Goal: Task Accomplishment & Management: Complete application form

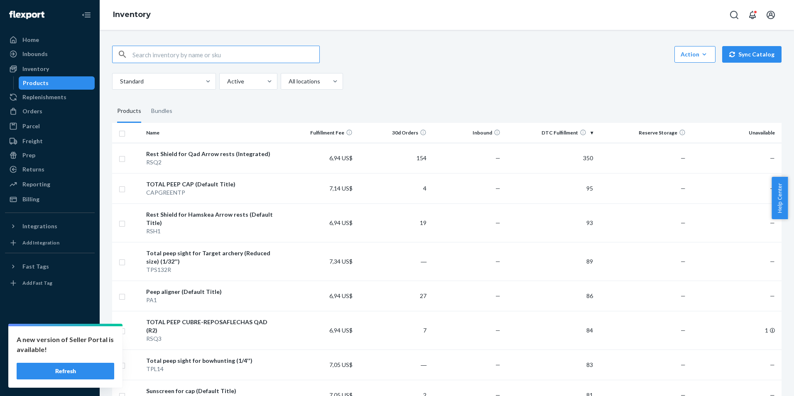
drag, startPoint x: 71, startPoint y: 371, endPoint x: 78, endPoint y: 352, distance: 19.7
click at [71, 370] on button "Refresh" at bounding box center [66, 371] width 98 height 17
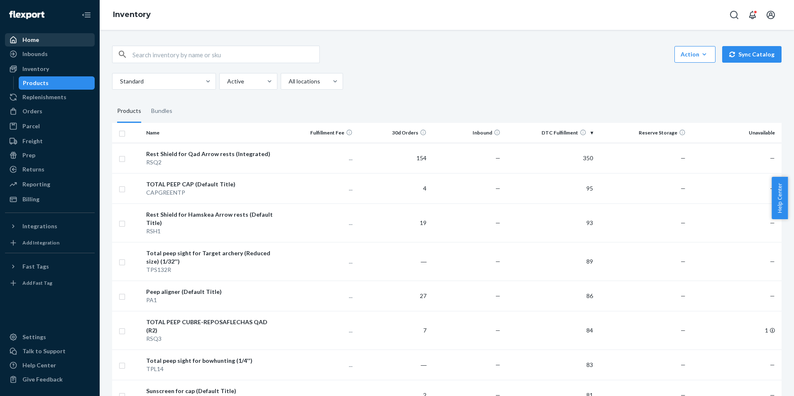
click at [63, 41] on div "Home" at bounding box center [50, 40] width 88 height 12
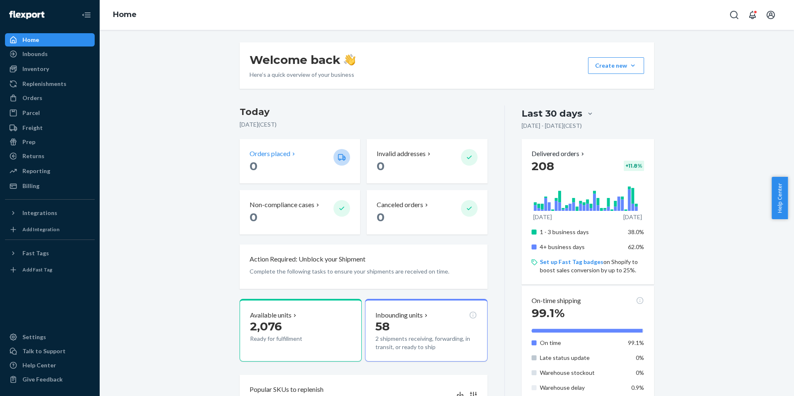
click at [256, 166] on p "0" at bounding box center [288, 166] width 77 height 15
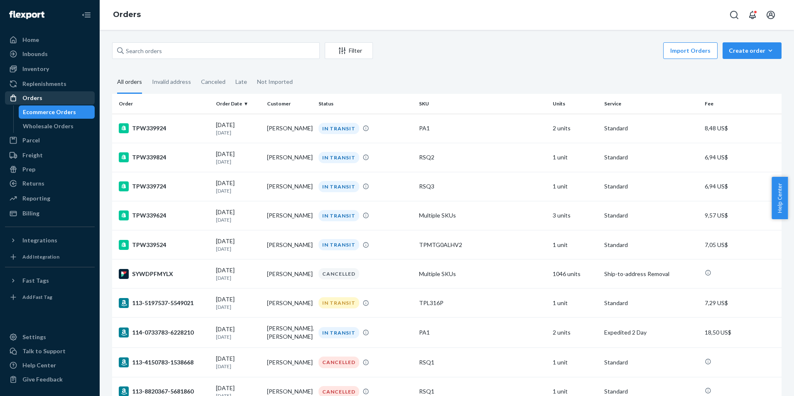
click at [49, 93] on div "Orders" at bounding box center [50, 98] width 88 height 12
click at [47, 31] on div "Home Inbounds Shipping Plans Problems Inventory Products Replenishments Orders …" at bounding box center [50, 198] width 100 height 396
click at [44, 37] on div "Home" at bounding box center [50, 40] width 88 height 12
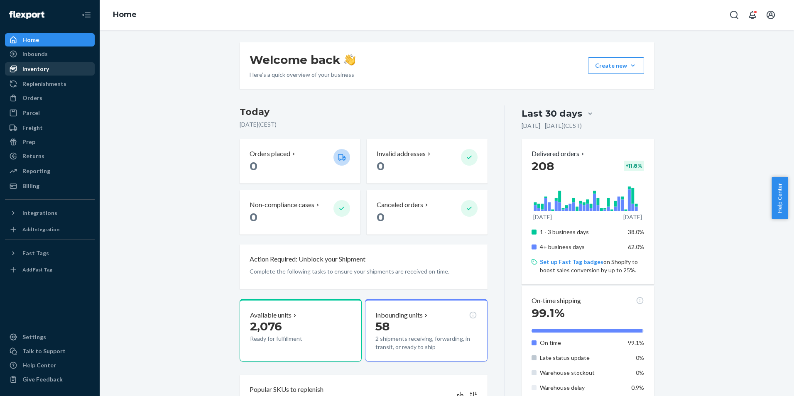
click at [27, 65] on div "Inventory" at bounding box center [35, 69] width 27 height 8
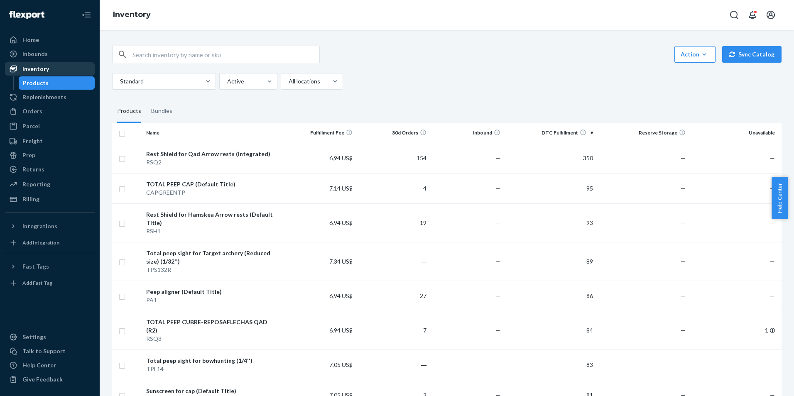
click at [34, 65] on div "Inventory" at bounding box center [35, 69] width 27 height 8
click at [41, 67] on div "Inventory" at bounding box center [35, 69] width 27 height 8
click at [272, 162] on div "RSQ2" at bounding box center [212, 162] width 132 height 8
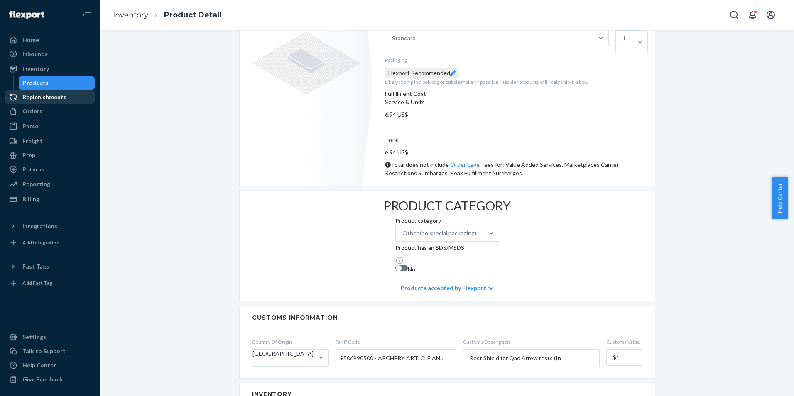
scroll to position [166, 0]
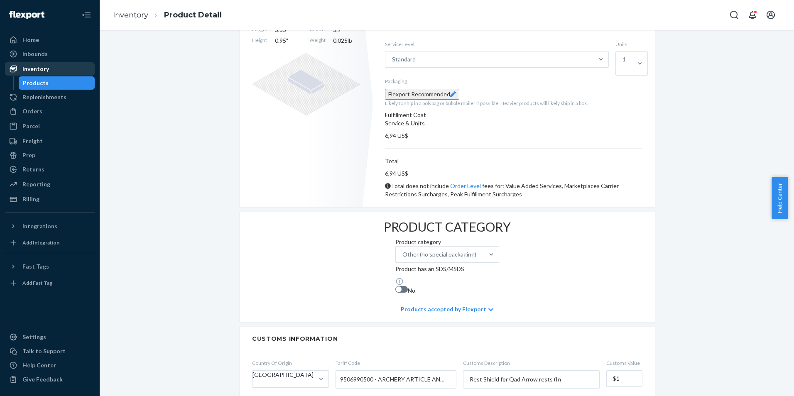
click at [35, 73] on div "Inventory" at bounding box center [50, 69] width 88 height 12
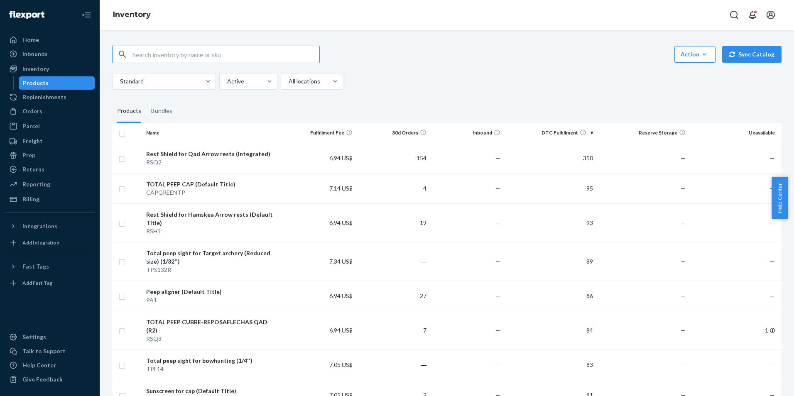
click at [271, 160] on div "RSQ2" at bounding box center [212, 162] width 132 height 8
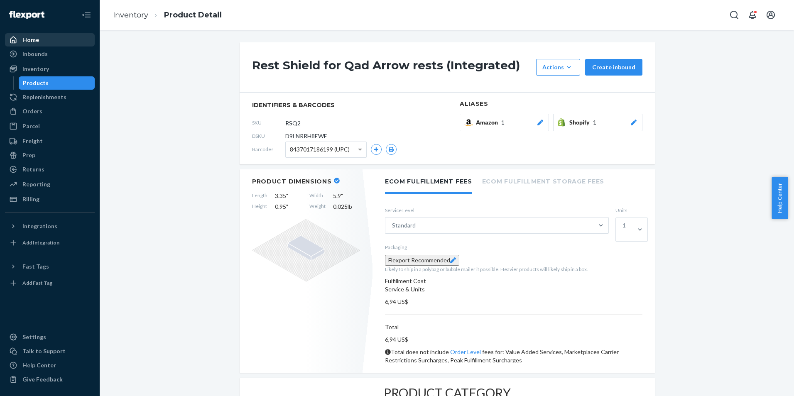
click at [42, 35] on div "Home" at bounding box center [50, 40] width 88 height 12
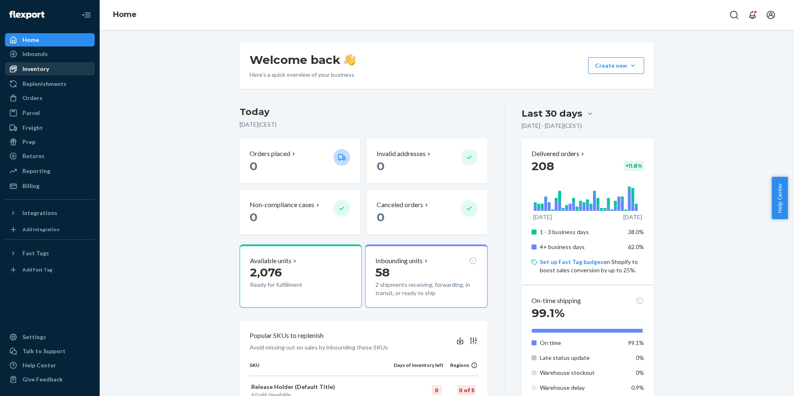
click at [59, 71] on div "Inventory" at bounding box center [50, 69] width 88 height 12
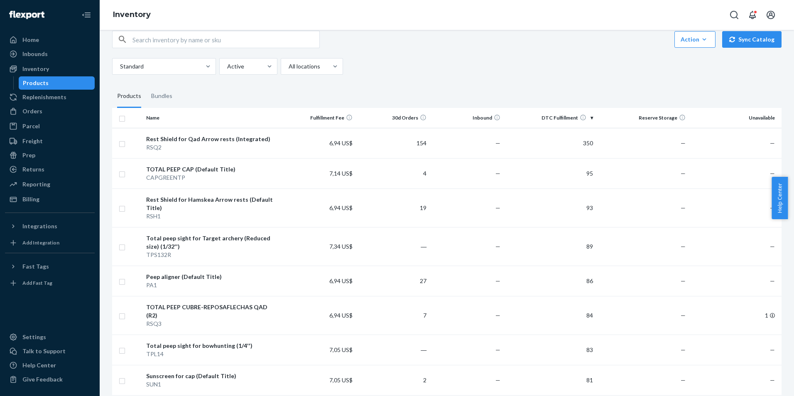
scroll to position [15, 0]
click at [46, 109] on div "Orders" at bounding box center [50, 112] width 88 height 12
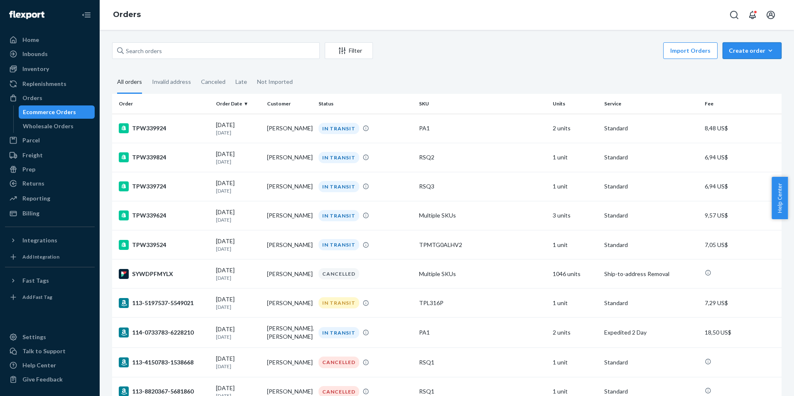
click at [744, 52] on div "Create order" at bounding box center [752, 51] width 47 height 8
click at [753, 81] on span "Removal order" at bounding box center [730, 79] width 46 height 6
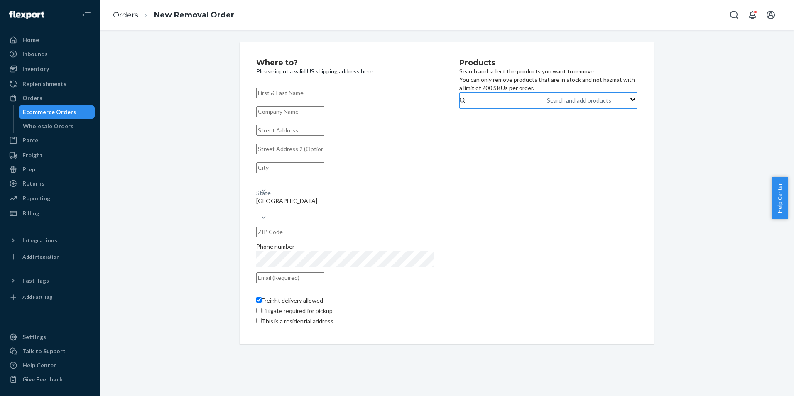
click at [547, 105] on div "Search and add products" at bounding box center [579, 100] width 64 height 8
click at [547, 105] on input "Search and add products" at bounding box center [547, 100] width 1 height 8
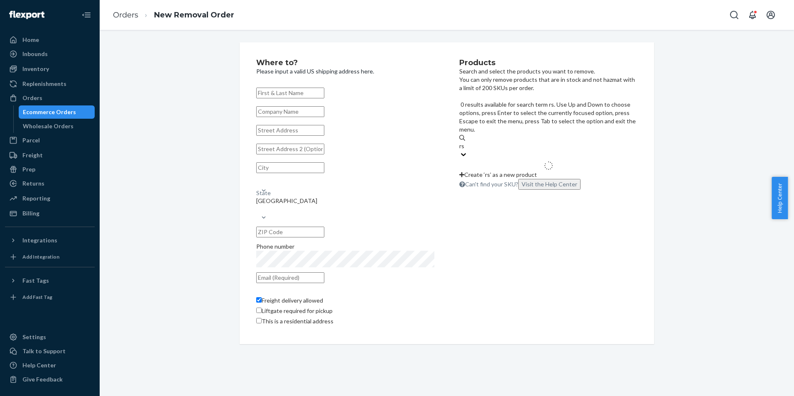
type input "rsq"
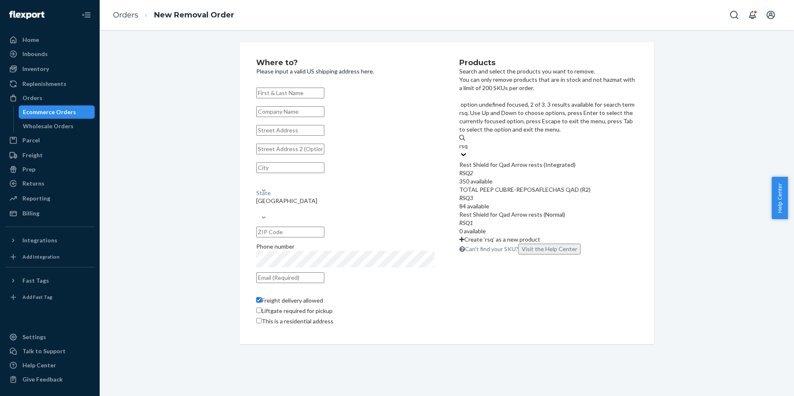
click at [521, 186] on div "TOTAL PEEP CUBRE-REPOSAFLECHAS QAD (R2)" at bounding box center [548, 190] width 178 height 8
click at [469, 150] on input "rsq" at bounding box center [463, 146] width 9 height 8
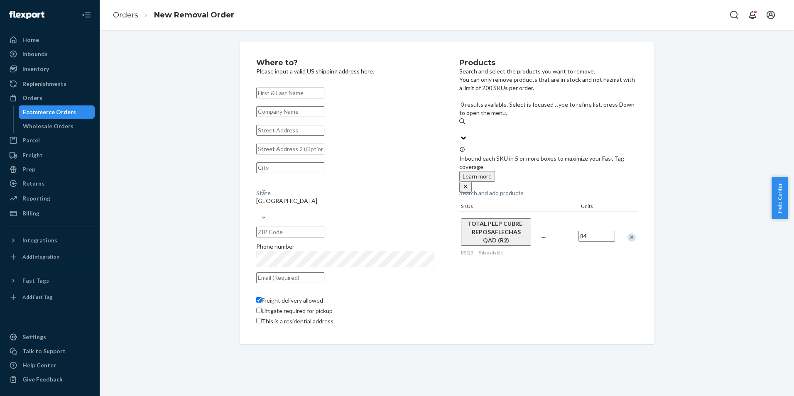
click at [594, 231] on input "84" at bounding box center [597, 236] width 37 height 11
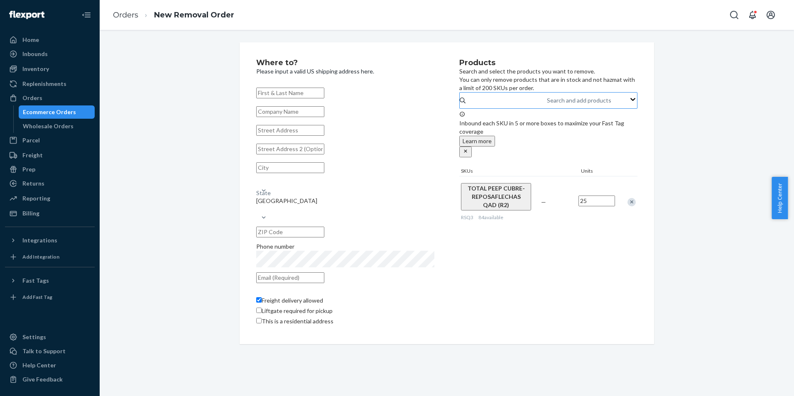
type input "25"
click at [310, 93] on input "text" at bounding box center [290, 93] width 68 height 11
click at [46, 71] on div "Inventory" at bounding box center [35, 69] width 27 height 8
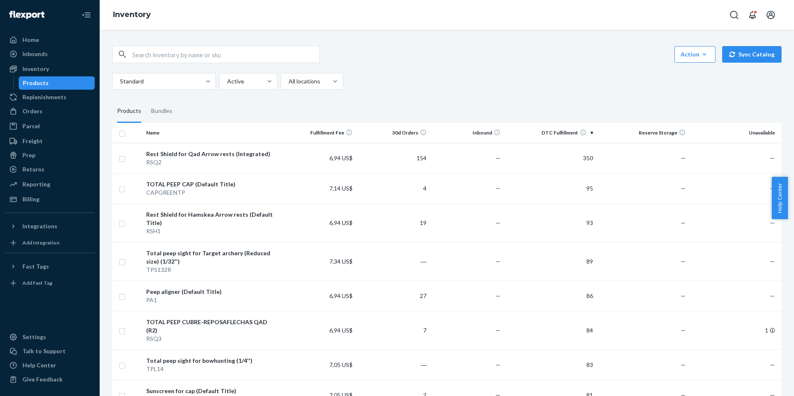
drag, startPoint x: 537, startPoint y: 63, endPoint x: 449, endPoint y: 89, distance: 91.2
click at [536, 63] on div "Action Create product Create bundle Bulk create products Bulk update products B…" at bounding box center [447, 54] width 670 height 17
click at [753, 12] on icon "Open notifications" at bounding box center [752, 15] width 7 height 8
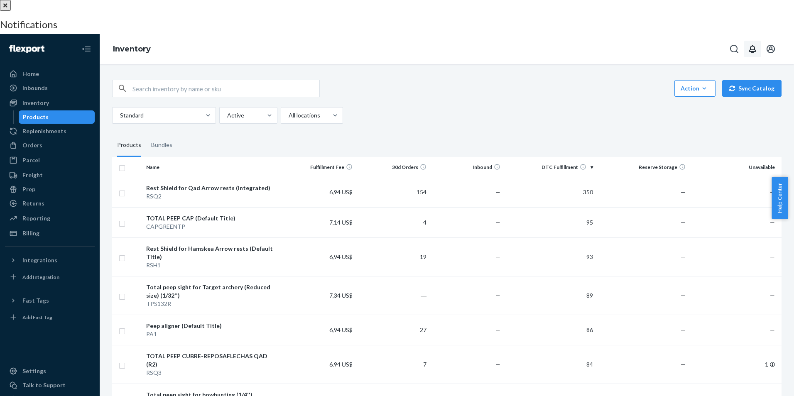
click at [11, 11] on button "close" at bounding box center [5, 5] width 11 height 11
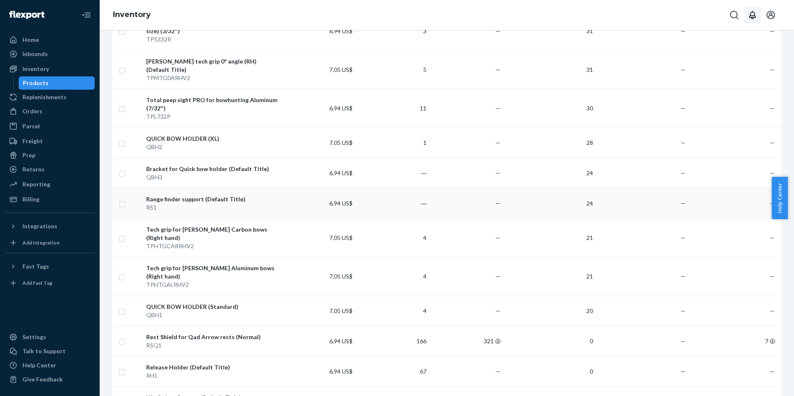
scroll to position [1011, 0]
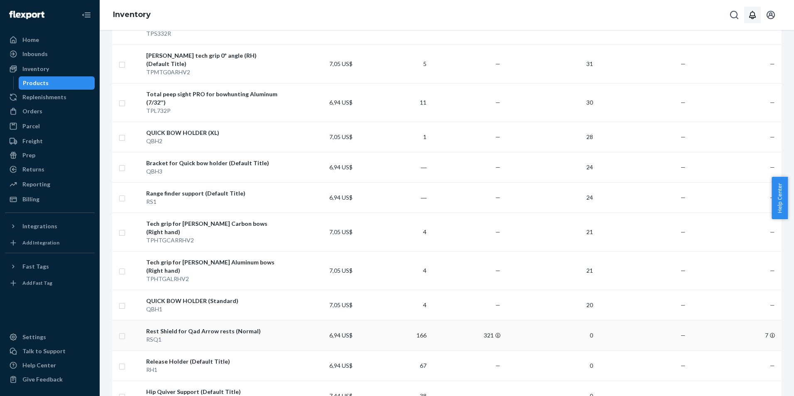
click at [301, 320] on td "6,94 US$" at bounding box center [319, 335] width 74 height 30
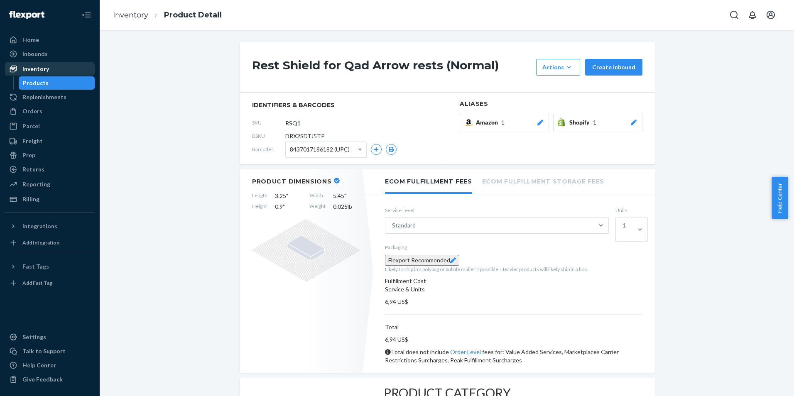
click at [38, 70] on div "Inventory" at bounding box center [35, 69] width 27 height 8
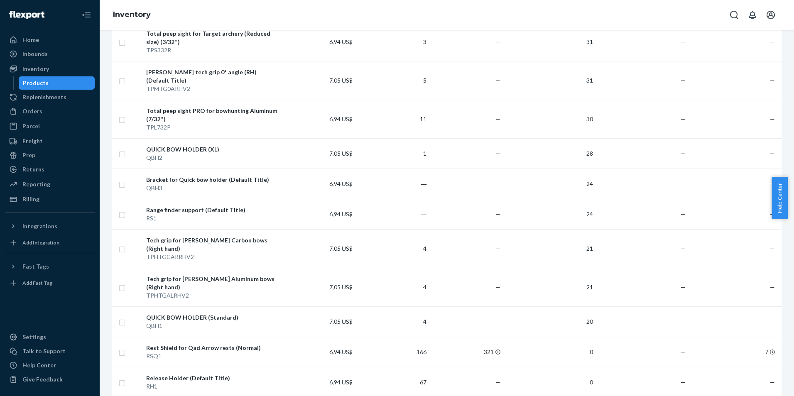
scroll to position [1011, 0]
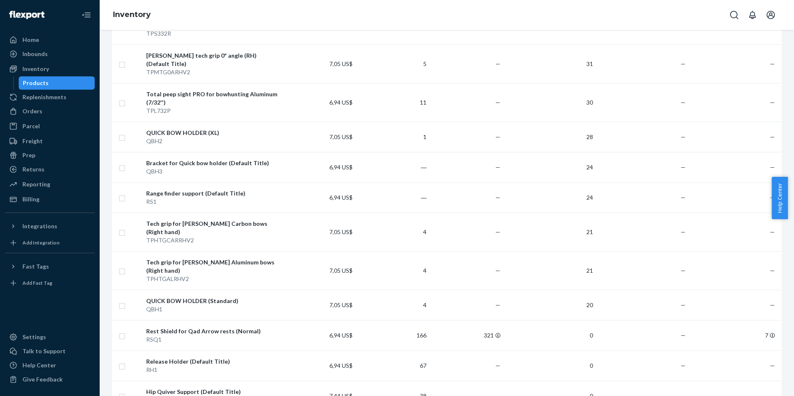
click at [271, 358] on div "Release Holder (Default Title)" at bounding box center [212, 362] width 132 height 8
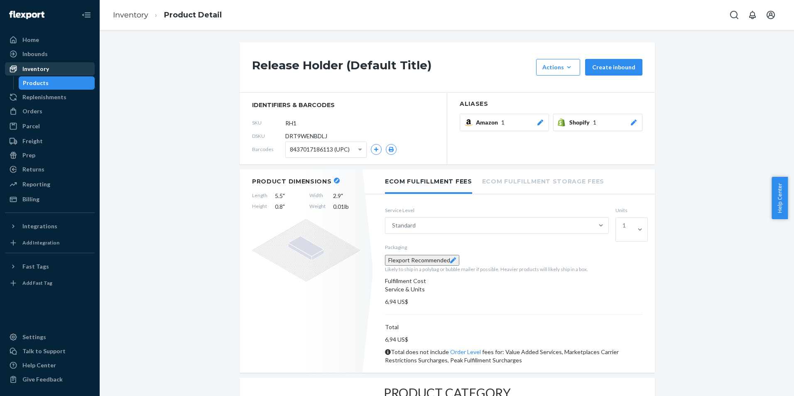
click at [53, 69] on div "Inventory" at bounding box center [50, 69] width 88 height 12
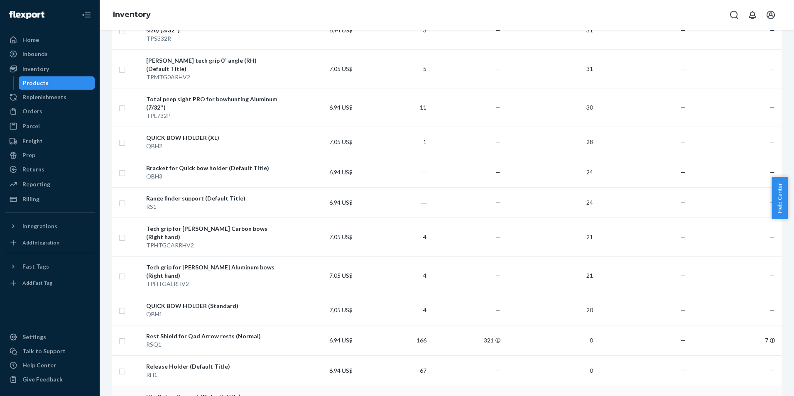
scroll to position [1011, 0]
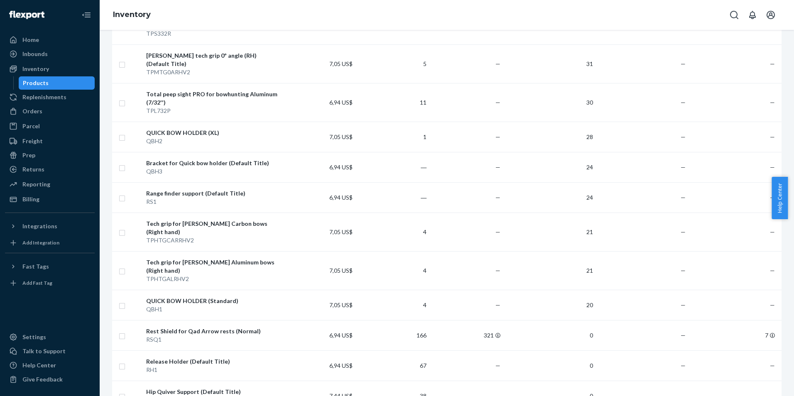
click at [302, 381] on td "7,44 US$" at bounding box center [319, 396] width 74 height 30
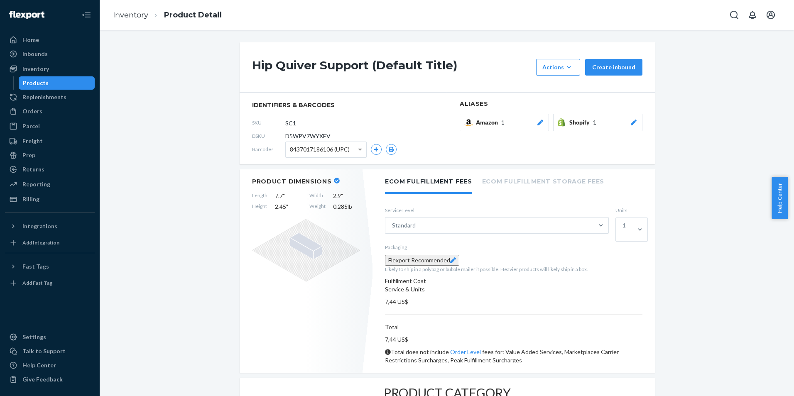
click at [47, 61] on ul "Home Inbounds Shipping Plans Problems Inventory Products Replenishments Orders …" at bounding box center [50, 119] width 90 height 173
click at [48, 68] on div "Inventory" at bounding box center [50, 69] width 88 height 12
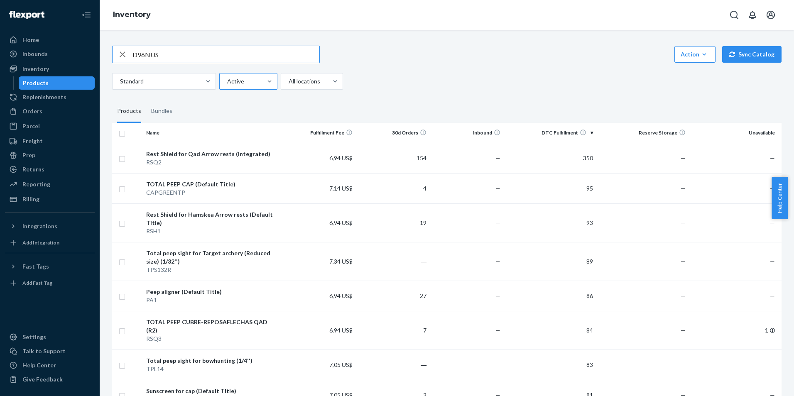
type input "D96NUS"
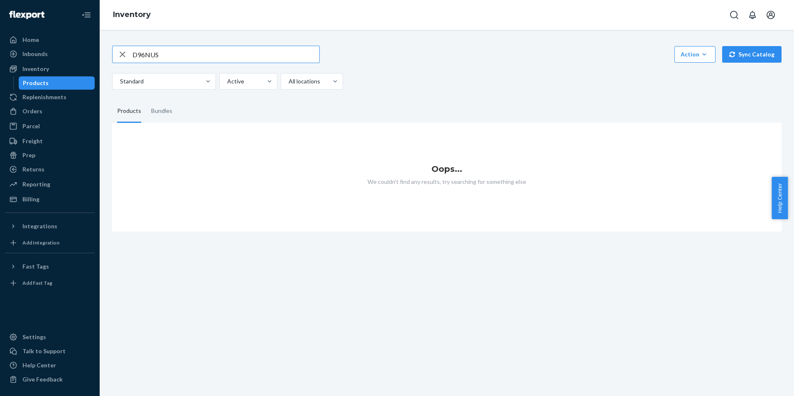
drag, startPoint x: 188, startPoint y: 57, endPoint x: 101, endPoint y: 41, distance: 88.4
click at [100, 41] on div "D96NUS Action Create product Create bundle Bulk create products Bulk update pro…" at bounding box center [447, 213] width 695 height 366
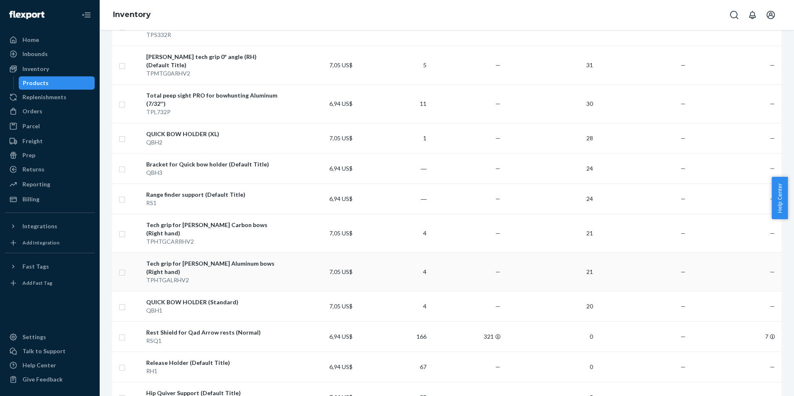
scroll to position [1011, 0]
click at [288, 381] on td "7,44 US$" at bounding box center [319, 396] width 74 height 30
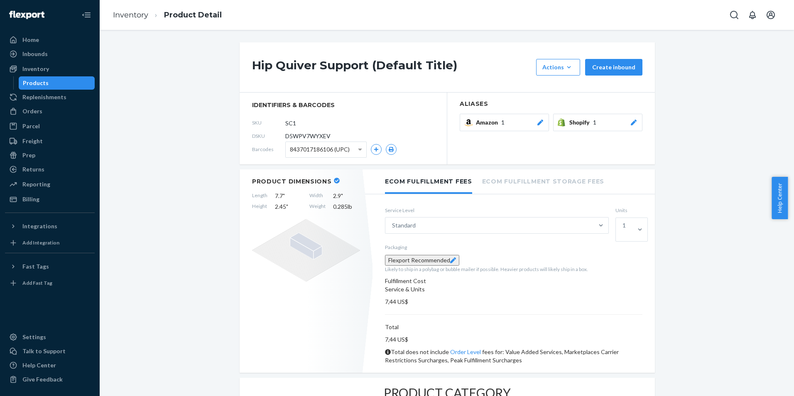
drag, startPoint x: 54, startPoint y: 71, endPoint x: 59, endPoint y: 79, distance: 9.9
click at [54, 71] on div "Inventory" at bounding box center [50, 69] width 88 height 12
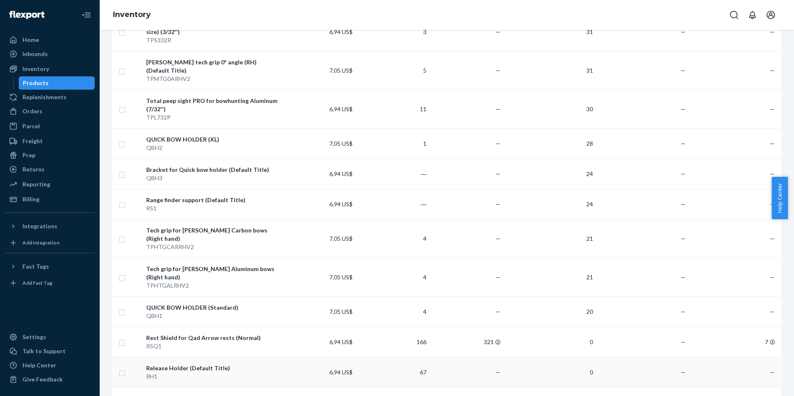
scroll to position [1011, 0]
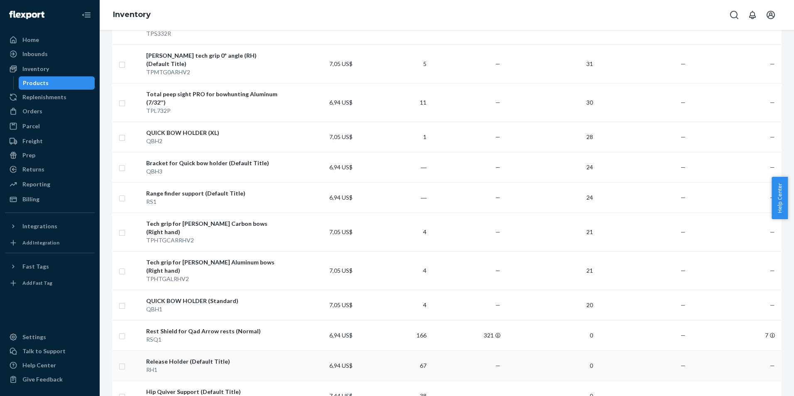
click at [257, 358] on div "Release Holder (Default Title)" at bounding box center [212, 362] width 132 height 8
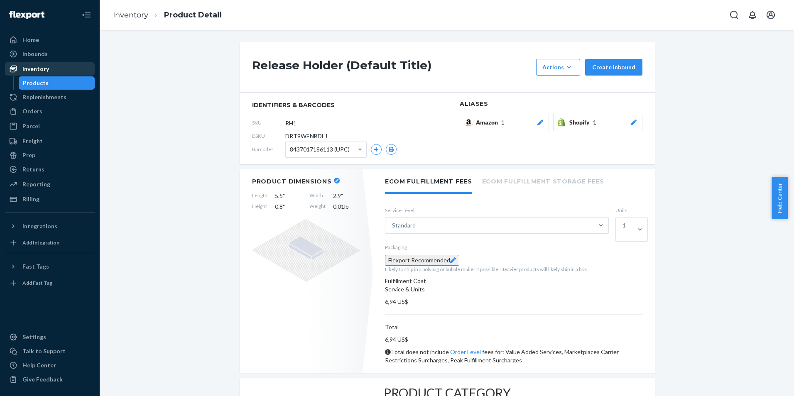
click at [42, 74] on div "Inventory" at bounding box center [50, 69] width 88 height 12
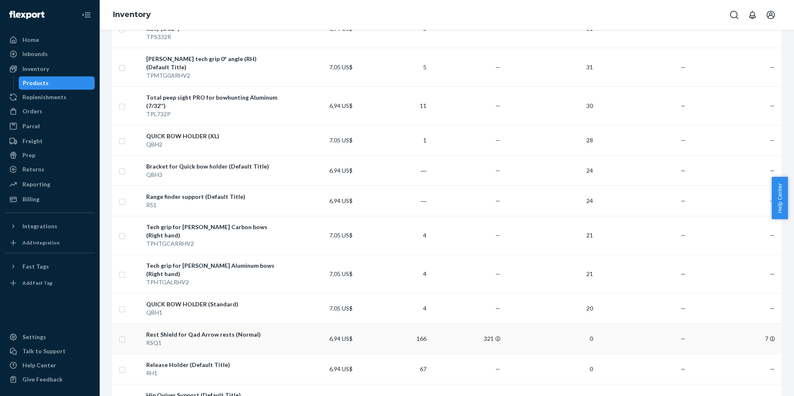
scroll to position [1011, 0]
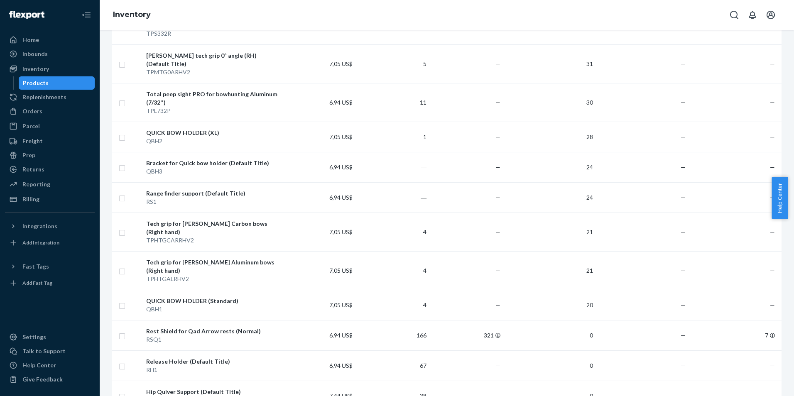
click at [282, 320] on td "6,94 US$" at bounding box center [319, 335] width 74 height 30
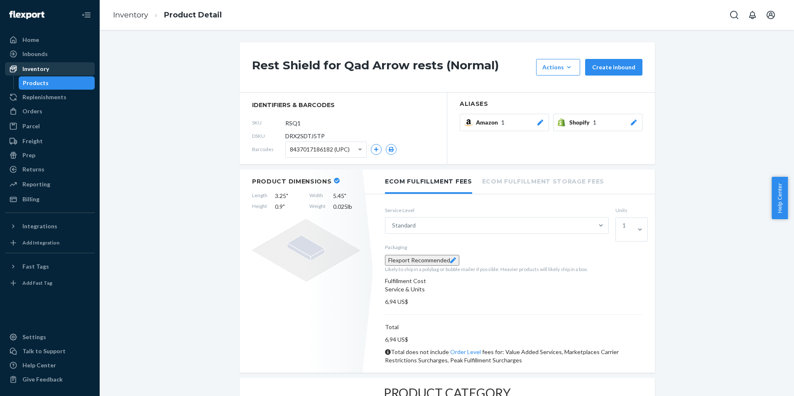
click at [49, 68] on div "Inventory" at bounding box center [50, 69] width 88 height 12
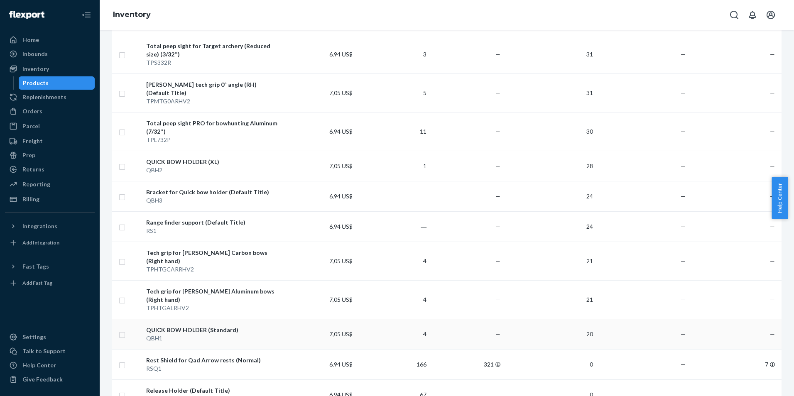
scroll to position [1011, 0]
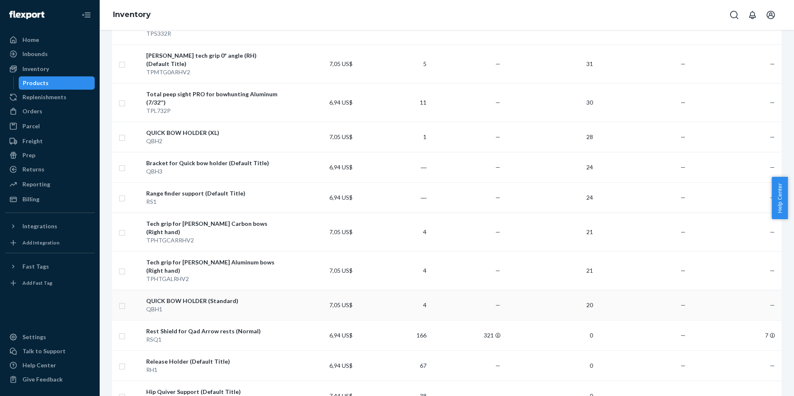
click at [274, 290] on td "QUICK BOW HOLDER (Standard) QBH1" at bounding box center [212, 305] width 139 height 30
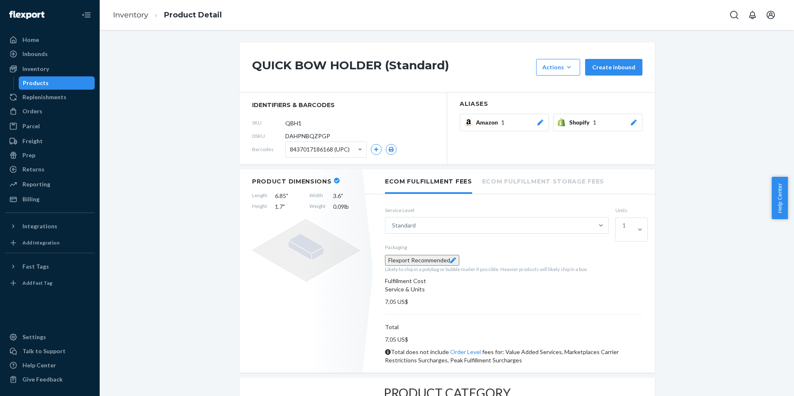
click at [42, 77] on div "Products" at bounding box center [57, 83] width 75 height 12
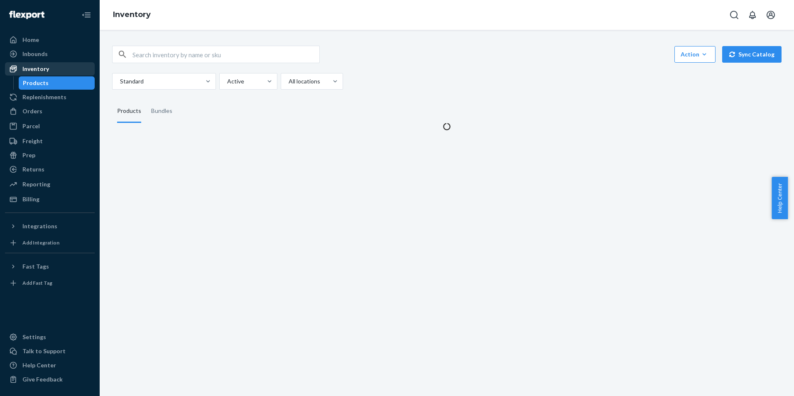
click at [43, 73] on div "Inventory" at bounding box center [50, 69] width 88 height 12
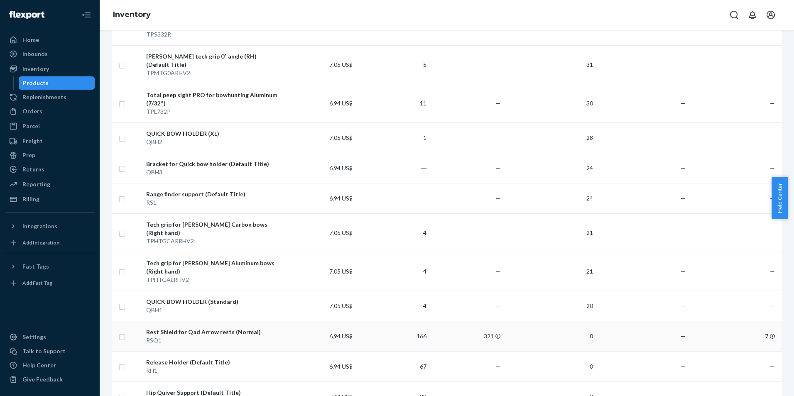
scroll to position [1011, 0]
click at [278, 290] on td "QUICK BOW HOLDER (Standard) QBH1" at bounding box center [212, 305] width 139 height 30
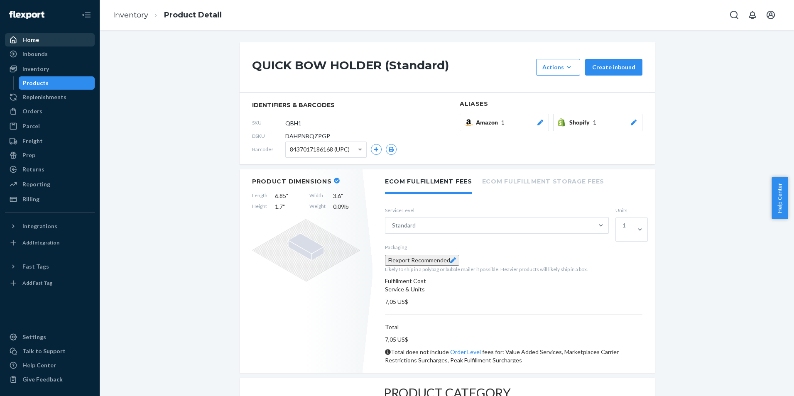
drag, startPoint x: 41, startPoint y: 25, endPoint x: 42, endPoint y: 36, distance: 10.8
click at [42, 26] on div at bounding box center [50, 15] width 90 height 30
click at [41, 37] on div "Home" at bounding box center [50, 40] width 88 height 12
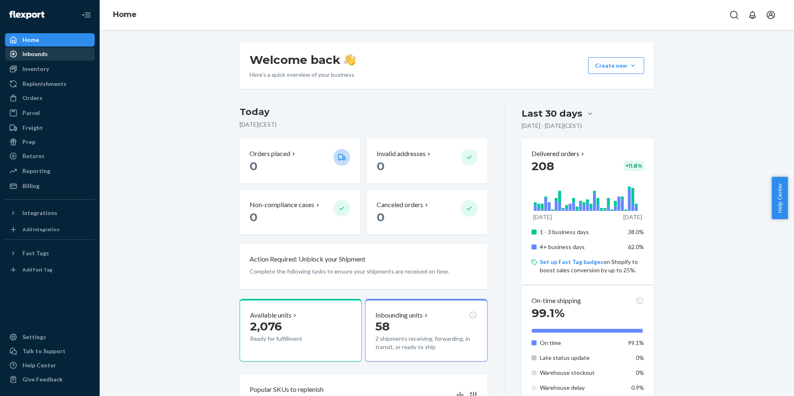
click at [55, 54] on div "Inbounds" at bounding box center [50, 54] width 88 height 12
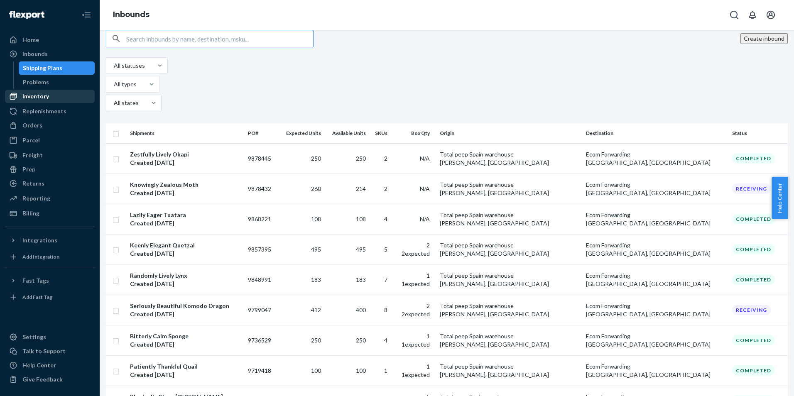
click at [49, 98] on div "Inventory" at bounding box center [50, 97] width 88 height 12
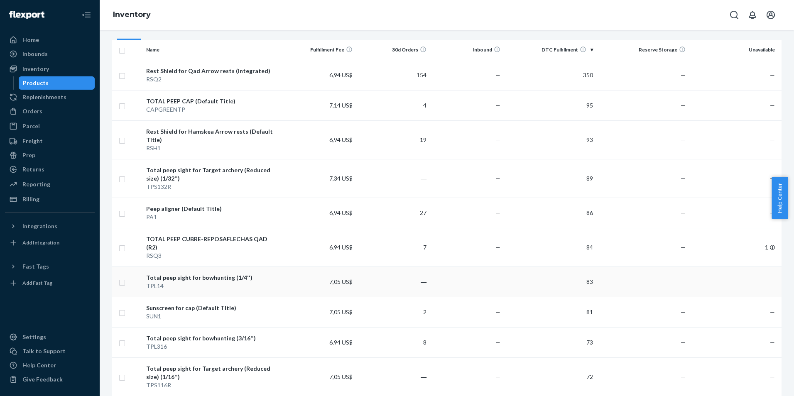
scroll to position [125, 0]
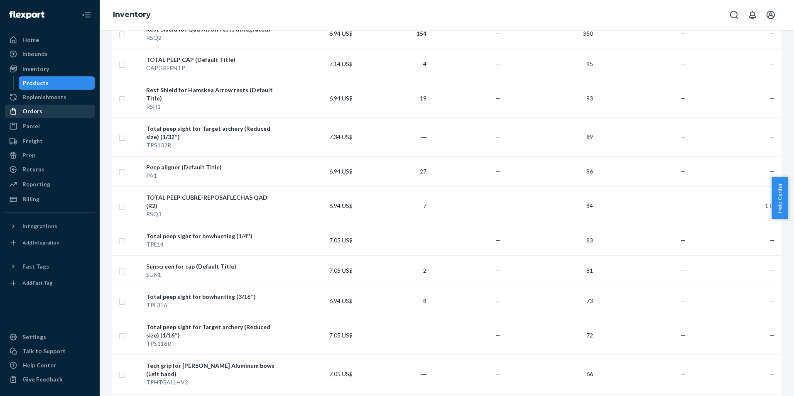
click at [41, 110] on div "Orders" at bounding box center [50, 112] width 88 height 12
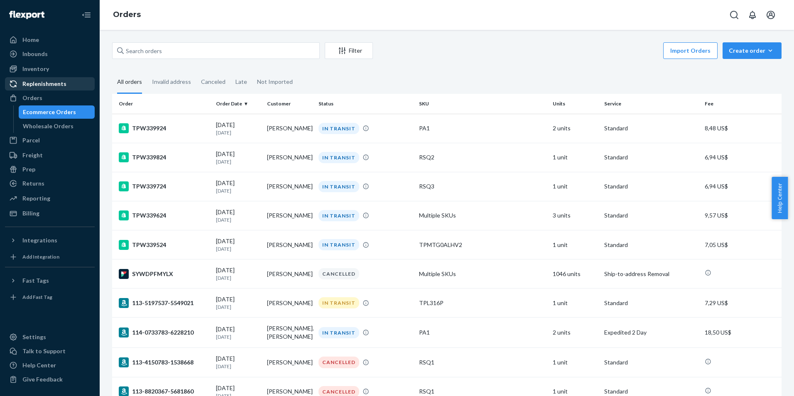
click at [43, 79] on div "Replenishments" at bounding box center [50, 84] width 88 height 12
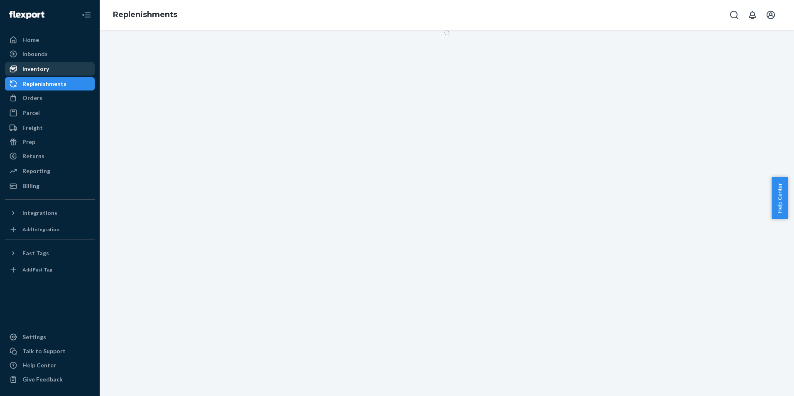
click at [54, 71] on div "Inventory" at bounding box center [50, 69] width 88 height 12
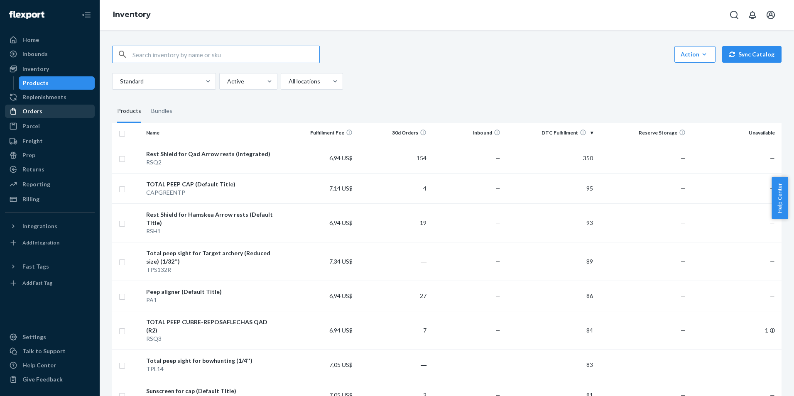
click at [49, 114] on div "Orders" at bounding box center [50, 112] width 88 height 12
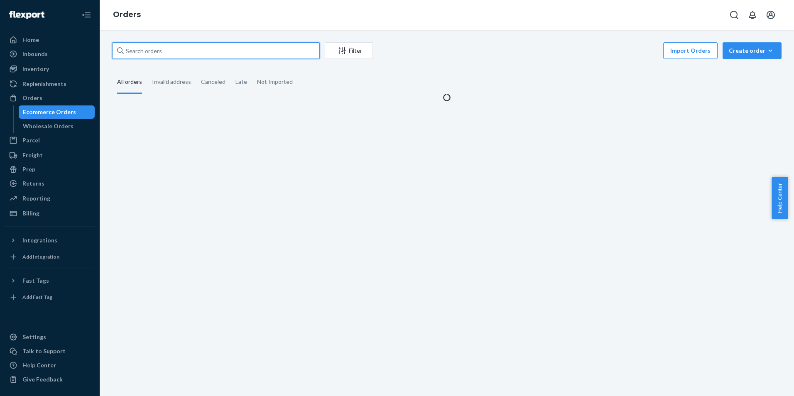
click at [181, 53] on input "text" at bounding box center [216, 50] width 208 height 17
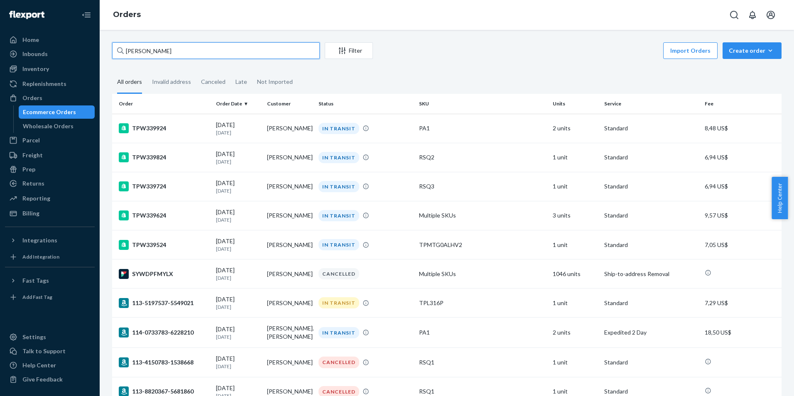
type input "JORGE BURGALETA"
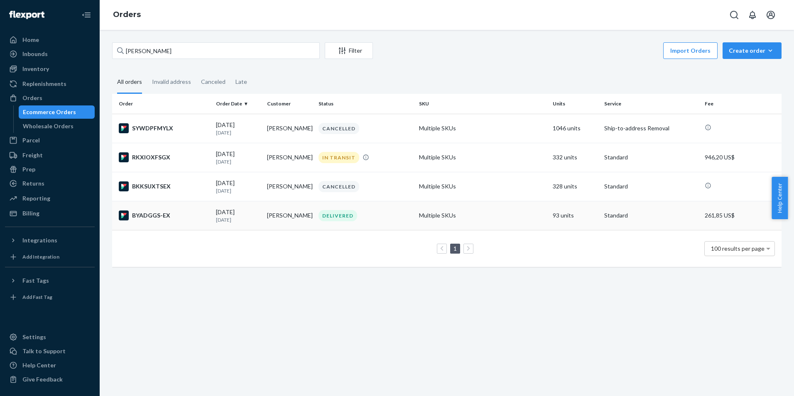
click at [517, 213] on td "Multiple SKUs" at bounding box center [483, 215] width 134 height 29
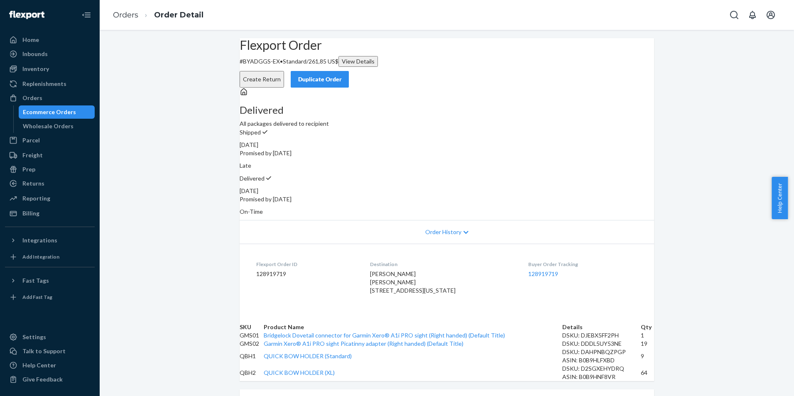
click at [608, 76] on div "Create Return Duplicate Order" at bounding box center [446, 79] width 421 height 17
click at [349, 71] on button "Duplicate Order" at bounding box center [320, 79] width 58 height 17
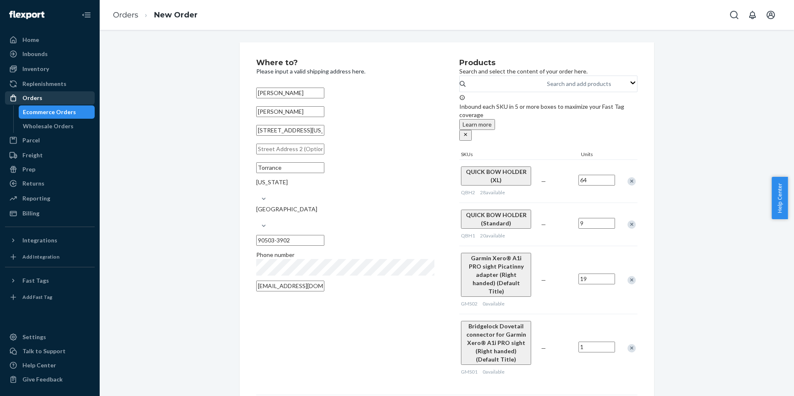
click at [34, 99] on div "Orders" at bounding box center [32, 98] width 20 height 8
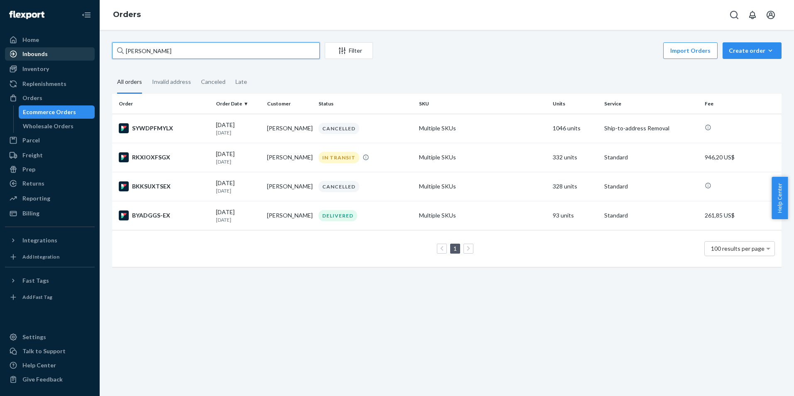
drag, startPoint x: 193, startPoint y: 55, endPoint x: 63, endPoint y: 50, distance: 130.5
click at [63, 49] on div "Home Inbounds Shipping Plans Problems Inventory Products Replenishments Orders …" at bounding box center [397, 198] width 794 height 396
click at [374, 186] on div "CANCELLED" at bounding box center [365, 186] width 97 height 11
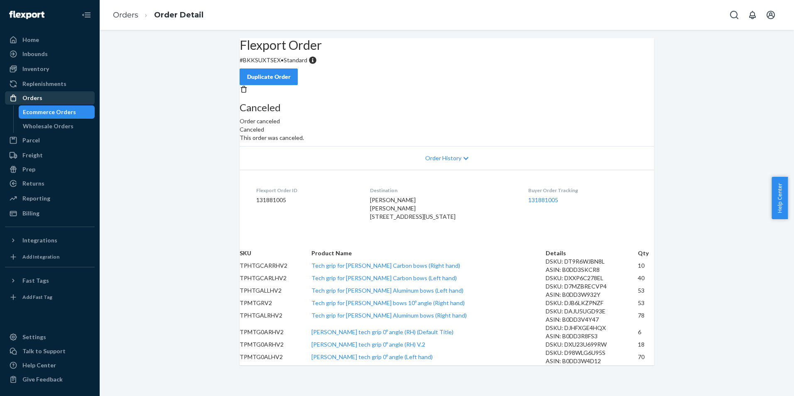
click at [51, 104] on link "Orders" at bounding box center [50, 97] width 90 height 13
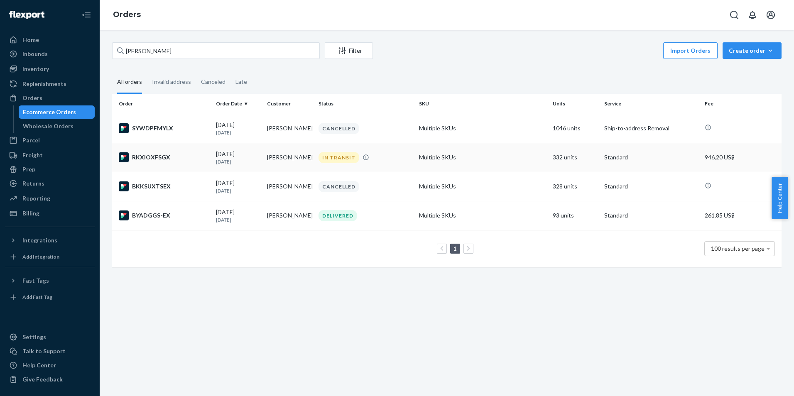
click at [398, 155] on div "IN TRANSIT" at bounding box center [365, 157] width 97 height 11
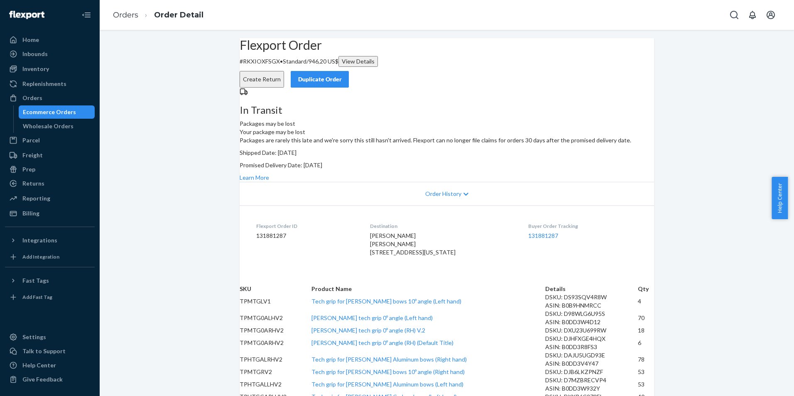
click at [342, 75] on div "Duplicate Order" at bounding box center [320, 79] width 44 height 8
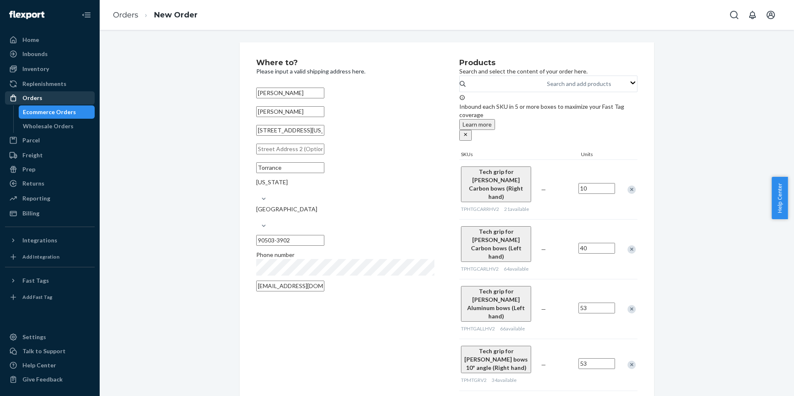
click at [16, 103] on link "Orders" at bounding box center [50, 97] width 90 height 13
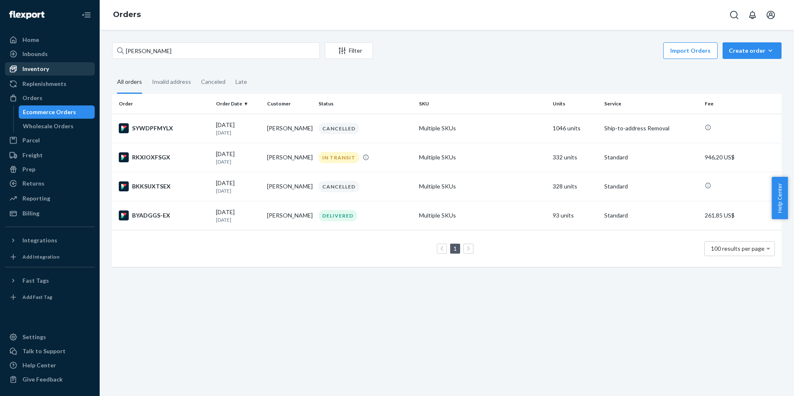
click at [48, 73] on div "Inventory" at bounding box center [50, 69] width 88 height 12
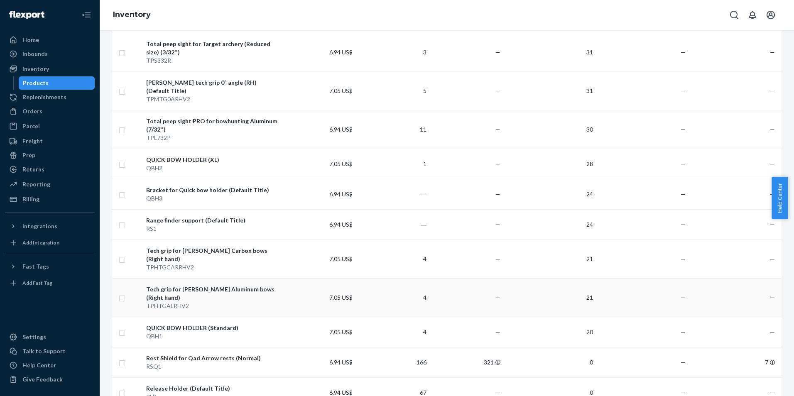
scroll to position [997, 0]
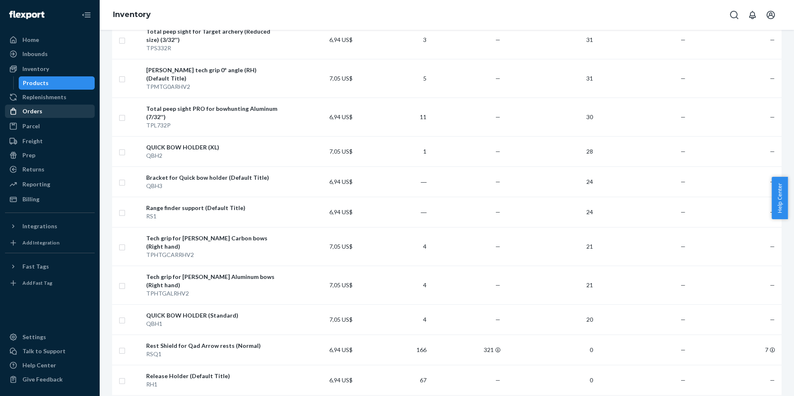
click at [34, 117] on link "Orders" at bounding box center [50, 111] width 90 height 13
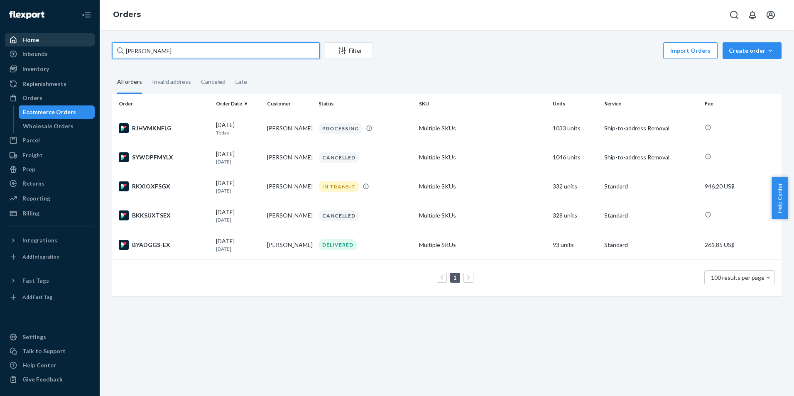
drag, startPoint x: 201, startPoint y: 46, endPoint x: 80, endPoint y: 44, distance: 121.3
click at [80, 44] on div "Home Inbounds Shipping Plans Problems Inventory Products Replenishments Orders …" at bounding box center [397, 198] width 794 height 396
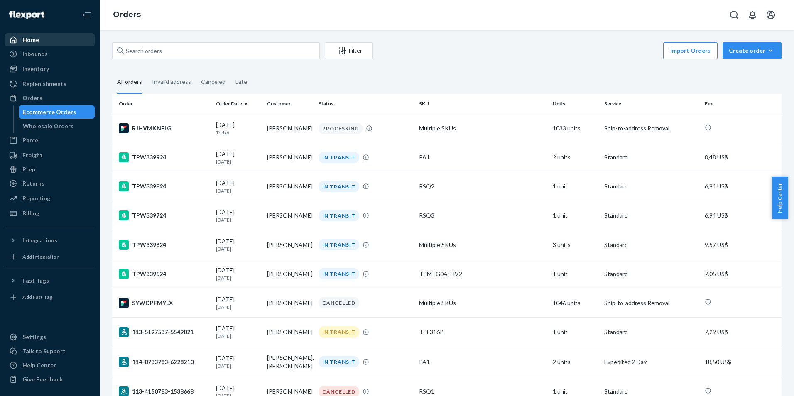
drag, startPoint x: 39, startPoint y: 37, endPoint x: 49, endPoint y: 44, distance: 12.1
click at [39, 37] on div "Home" at bounding box center [50, 40] width 88 height 12
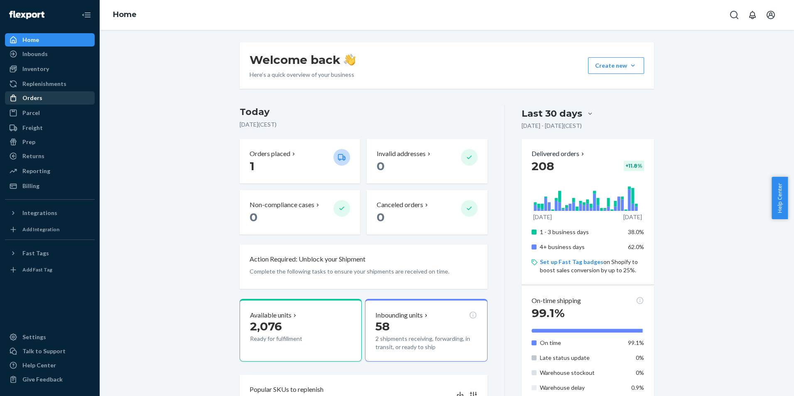
click at [45, 97] on div "Orders" at bounding box center [50, 98] width 88 height 12
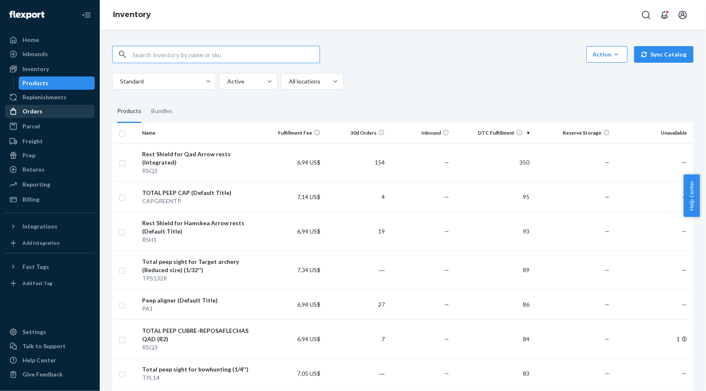
click at [54, 107] on div "Orders" at bounding box center [50, 112] width 88 height 12
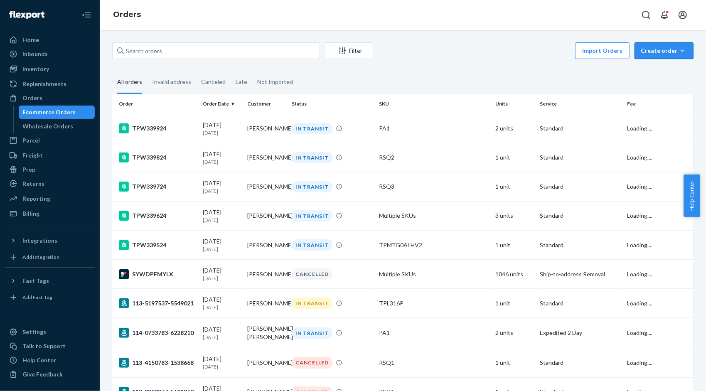
click at [652, 54] on div "Create order" at bounding box center [664, 51] width 47 height 8
click at [659, 88] on span "Removal order" at bounding box center [669, 89] width 52 height 6
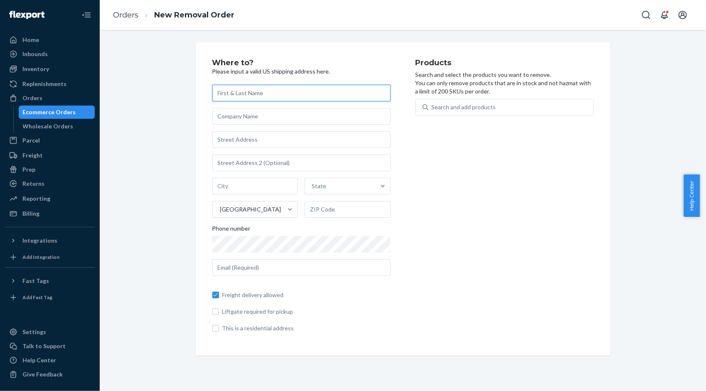
click at [271, 89] on input "text" at bounding box center [301, 93] width 178 height 17
type input "j"
type input "[PERSON_NAME]"
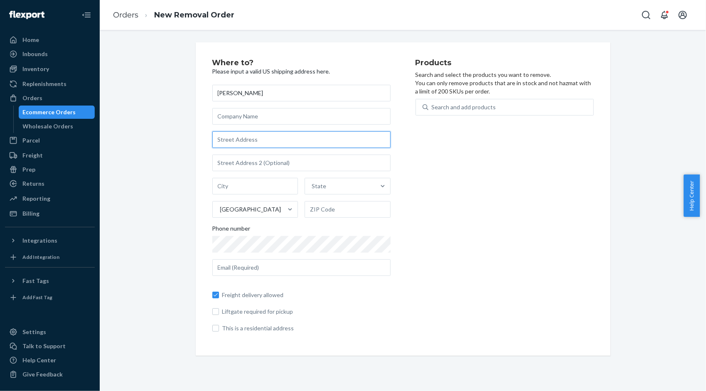
click at [258, 139] on input "text" at bounding box center [301, 139] width 178 height 17
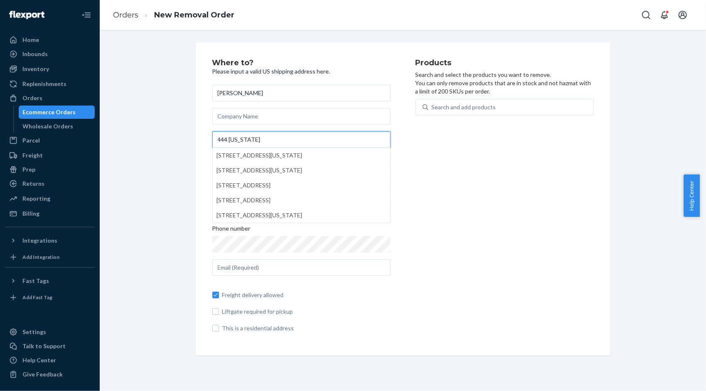
type input "444 Alaska Ave"
type input "Ste BZV432"
type input "Torrance"
type input "90503"
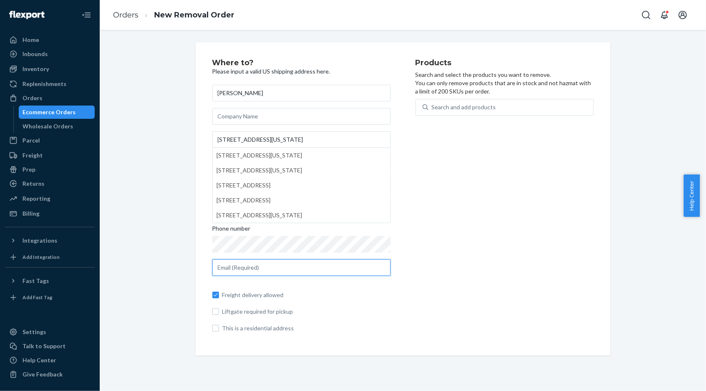
type input "info@totalpeep.com"
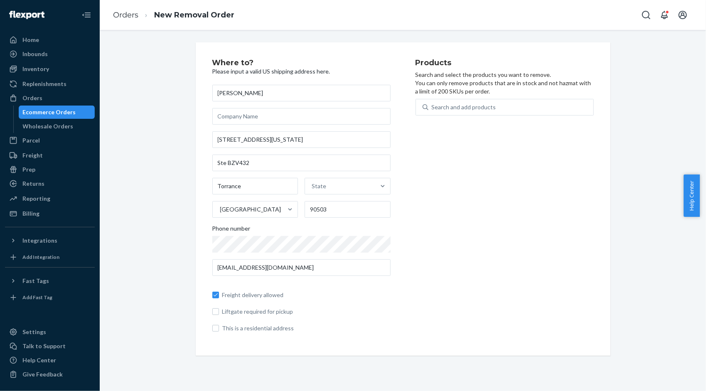
click at [574, 295] on div "Products Search and select the products you want to remove. You can only remove…" at bounding box center [504, 199] width 178 height 280
click at [319, 190] on div "State" at bounding box center [340, 186] width 70 height 17
click at [312, 190] on input "option Alabama focused, 1 of 59. 59 results available. Use Up and Down to choos…" at bounding box center [312, 186] width 1 height 8
type input "ca"
click at [582, 261] on div "Products Search and select the products you want to remove. You can only remove…" at bounding box center [504, 199] width 178 height 280
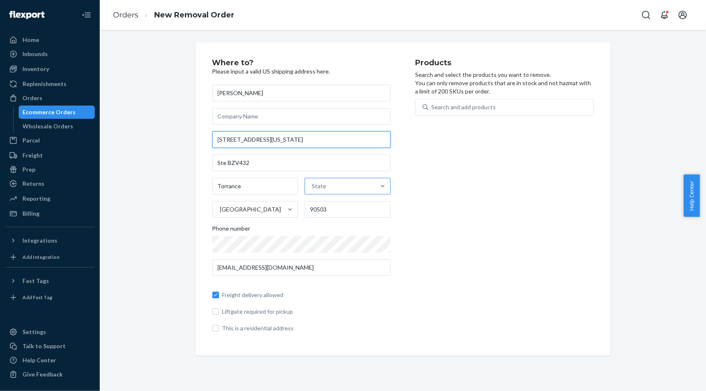
click at [269, 139] on input "444 Alaska Ave" at bounding box center [301, 139] width 178 height 17
click at [506, 211] on div "Products Search and select the products you want to remove. You can only remove…" at bounding box center [504, 199] width 178 height 280
click at [239, 185] on input "Torrance" at bounding box center [255, 186] width 86 height 17
click at [258, 144] on input "444 Alaska Ave" at bounding box center [301, 139] width 178 height 17
click at [263, 142] on input "444 Alaska Ave" at bounding box center [301, 139] width 178 height 17
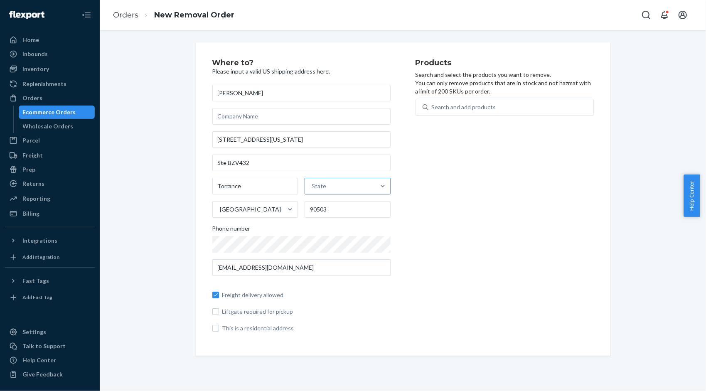
click at [455, 182] on div "Products Search and select the products you want to remove. You can only remove…" at bounding box center [504, 199] width 178 height 280
click at [282, 127] on div "Jorge Burgaleta 444 Alaska Ave Ste BZV432 Torrance State United States 90503 Ph…" at bounding box center [301, 209] width 178 height 248
click at [288, 136] on input "444 Alaska Ave" at bounding box center [301, 139] width 178 height 17
type input "444 Alaska Ave"
click at [241, 155] on input "text" at bounding box center [301, 163] width 178 height 17
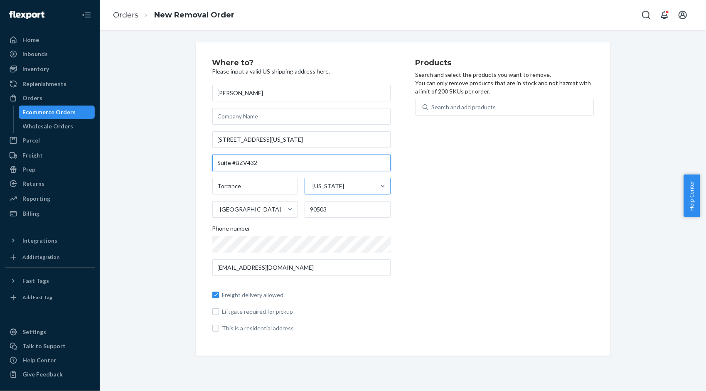
type input "Suite #BZV432"
click at [461, 111] on div "Search and add products" at bounding box center [510, 107] width 165 height 15
click at [432, 111] on input "Search and add products" at bounding box center [432, 107] width 1 height 8
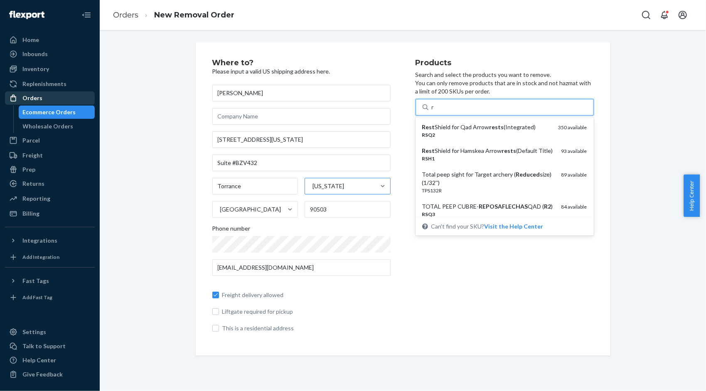
type input "r"
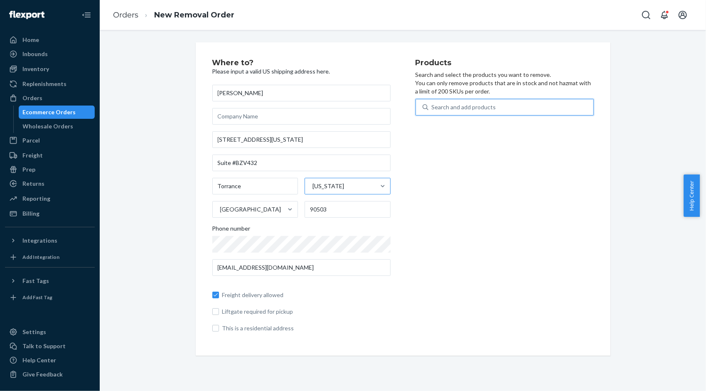
click at [457, 114] on div "Search and add products" at bounding box center [510, 107] width 165 height 15
click at [432, 111] on input "0 results available. Use Up and Down to choose options, press Enter to select t…" at bounding box center [432, 107] width 1 height 8
type input "capgreen"
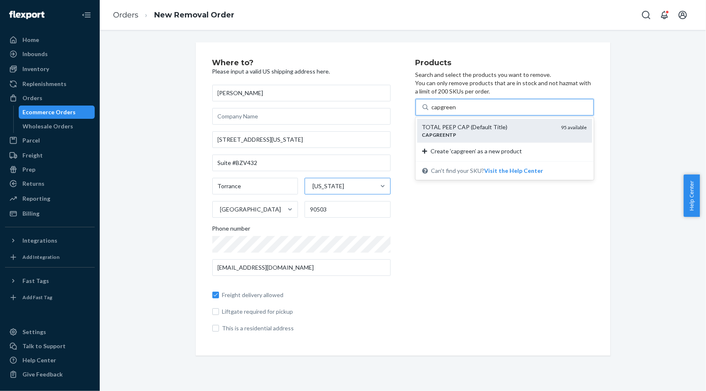
click at [493, 133] on div "CAPGREENTP" at bounding box center [488, 134] width 133 height 7
click at [456, 111] on input "capgreen" at bounding box center [444, 107] width 25 height 8
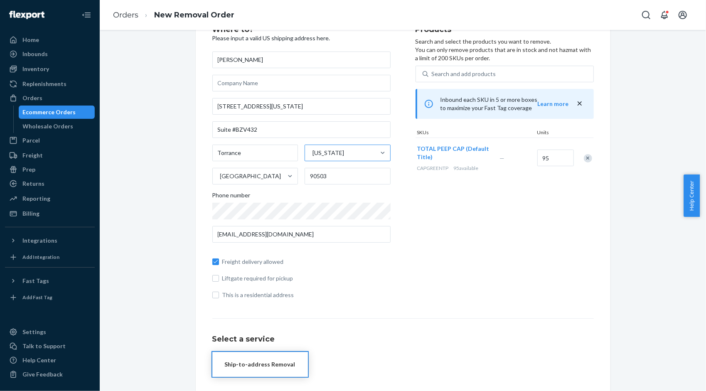
scroll to position [83, 0]
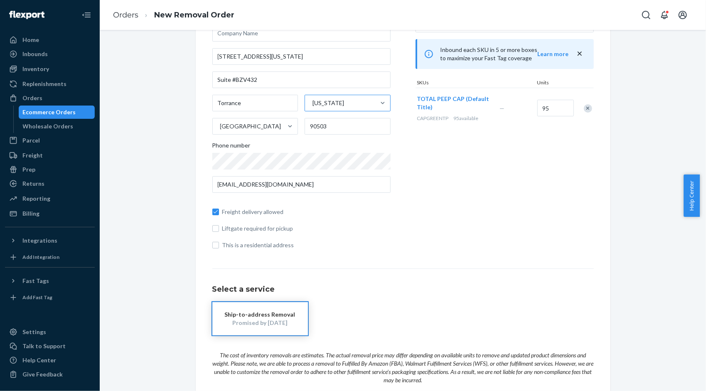
click at [277, 324] on div "Promised by Sep 19, 2025" at bounding box center [260, 323] width 71 height 8
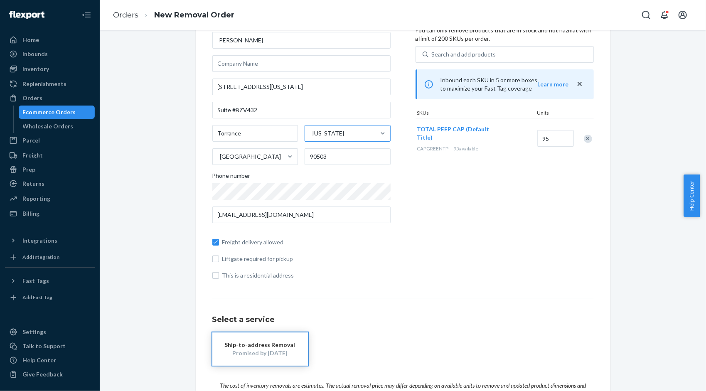
scroll to position [0, 0]
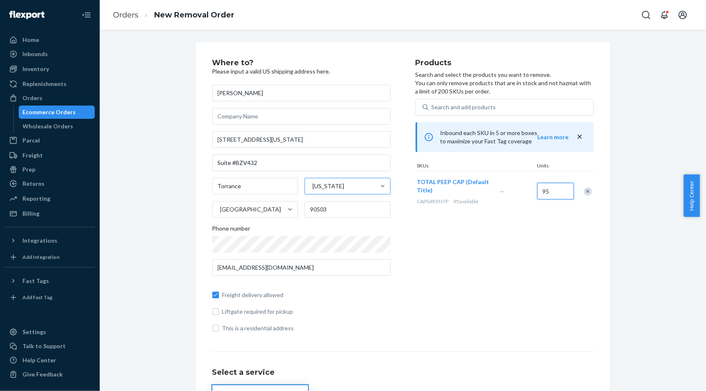
click at [554, 190] on input "95" at bounding box center [555, 191] width 37 height 17
drag, startPoint x: 670, startPoint y: 117, endPoint x: 623, endPoint y: 125, distance: 47.7
click at [670, 117] on div "Where to? Please input a valid US shipping address here. Jorge Burgaleta 444 Al…" at bounding box center [403, 291] width 594 height 498
click at [557, 190] on input "95" at bounding box center [555, 191] width 37 height 17
type input "70"
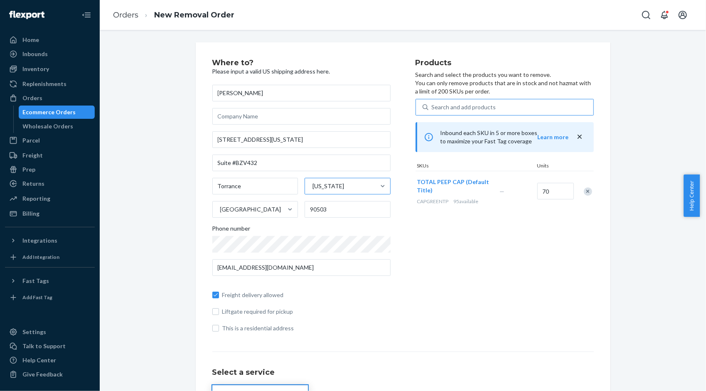
click at [442, 106] on div "Search and add products" at bounding box center [464, 107] width 64 height 8
click at [432, 106] on input "Search and add products" at bounding box center [432, 107] width 1 height 8
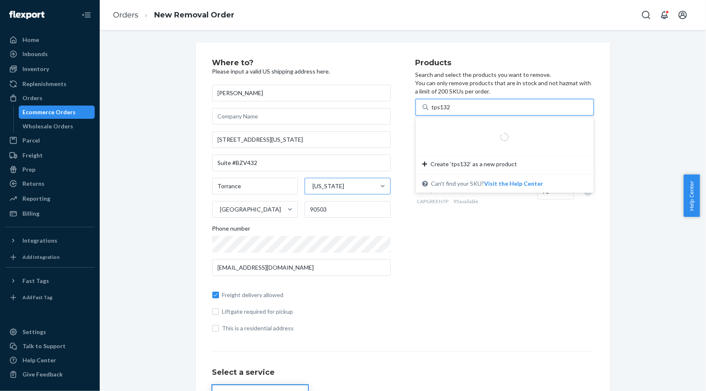
type input "tps132r"
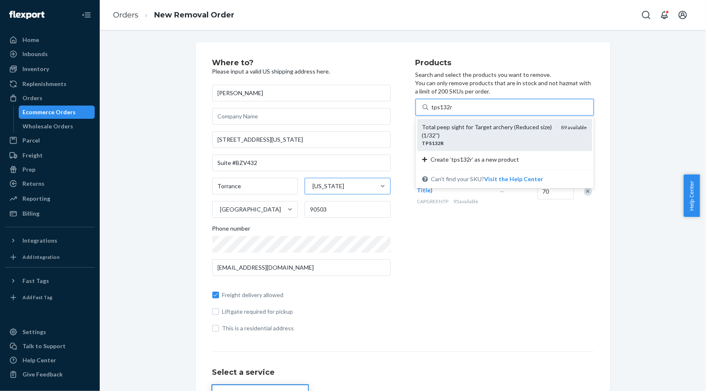
click at [454, 135] on div "Total peep sight for Target archery (Reduced size) (1/32'')" at bounding box center [488, 131] width 133 height 17
click at [453, 111] on input "tps132r" at bounding box center [442, 107] width 21 height 8
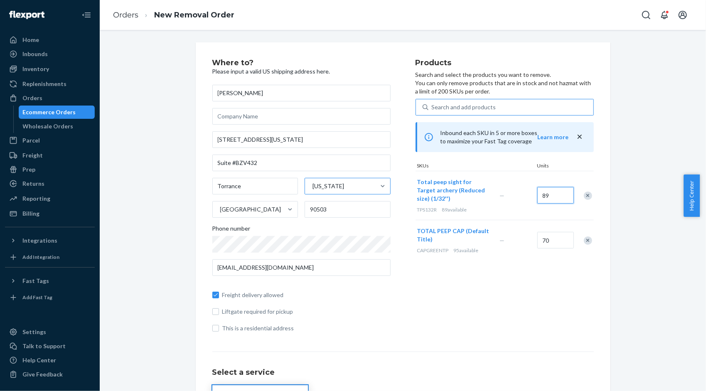
click at [562, 193] on input "89" at bounding box center [555, 195] width 37 height 17
type input "75"
click at [452, 110] on div "Search and add products" at bounding box center [464, 107] width 64 height 8
click at [432, 110] on input "0 results available. Use Up and Down to choose options, press Enter to select t…" at bounding box center [432, 107] width 1 height 8
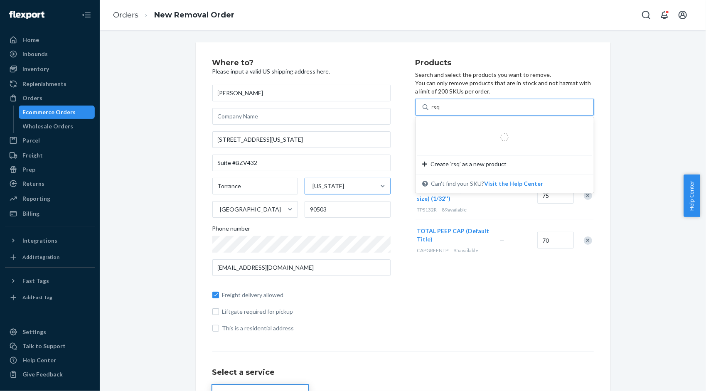
type input "rsq3"
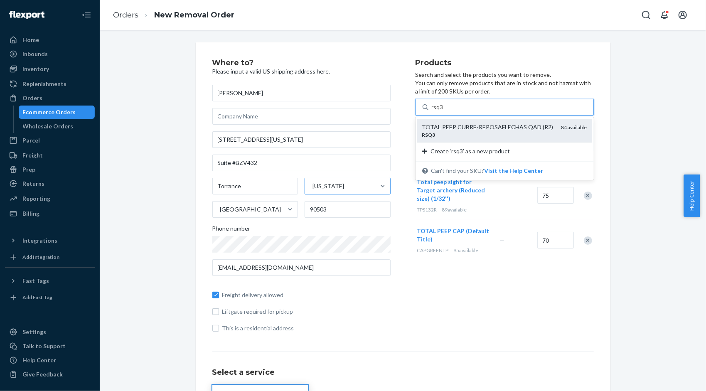
click at [467, 132] on div "RSQ3" at bounding box center [488, 134] width 133 height 7
click at [444, 111] on input "rsq3" at bounding box center [438, 107] width 12 height 8
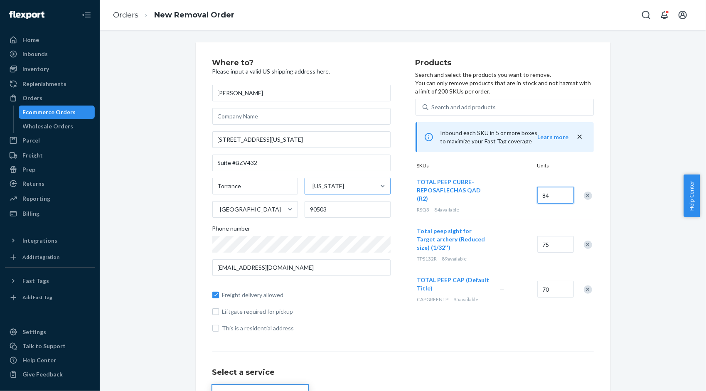
click at [559, 197] on input "84" at bounding box center [555, 195] width 37 height 17
type input "65"
click at [463, 108] on div "Search and add products" at bounding box center [464, 107] width 64 height 8
click at [432, 108] on input "Search and add products" at bounding box center [432, 107] width 1 height 8
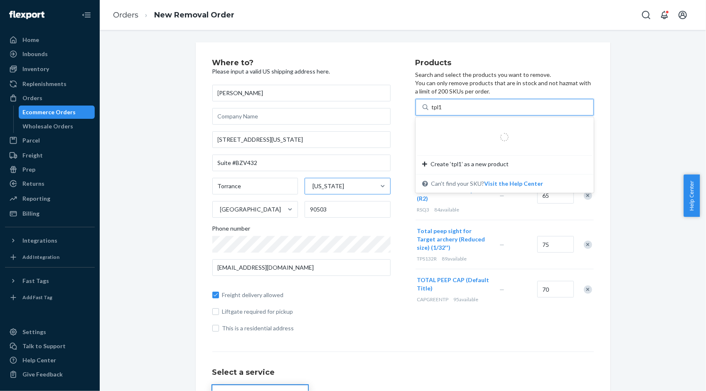
type input "tpl14"
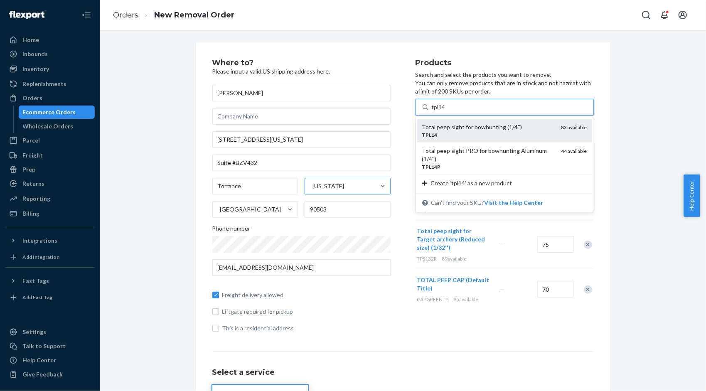
click at [476, 133] on div "TPL14" at bounding box center [488, 134] width 133 height 7
click at [446, 111] on input "tpl14" at bounding box center [439, 107] width 15 height 8
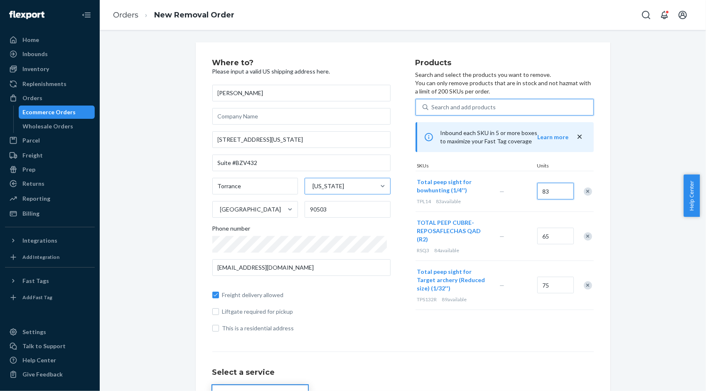
click at [552, 192] on input "83" at bounding box center [555, 191] width 37 height 17
type input "70"
click at [471, 104] on div "Search and add products" at bounding box center [464, 107] width 64 height 8
click at [432, 104] on input "0 results available. Use Up and Down to choose options, press Enter to select t…" at bounding box center [432, 107] width 1 height 8
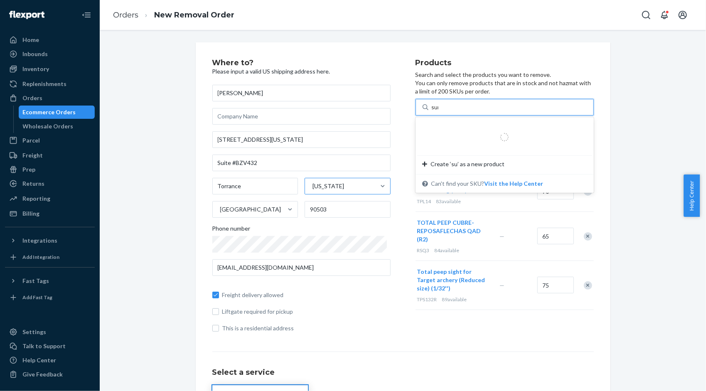
type input "sun1"
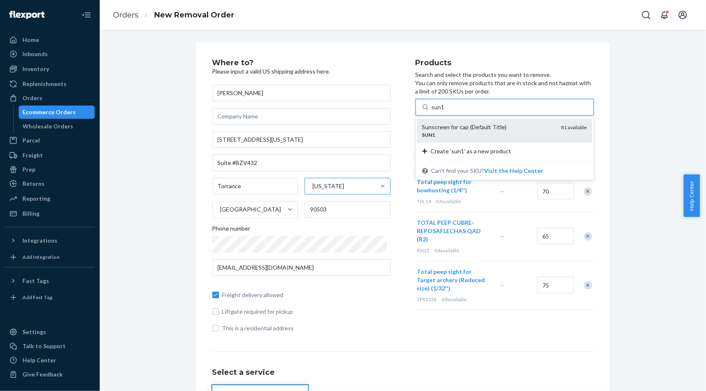
click at [463, 136] on div "SUN1" at bounding box center [488, 134] width 133 height 7
click at [445, 111] on input "sun1" at bounding box center [438, 107] width 13 height 8
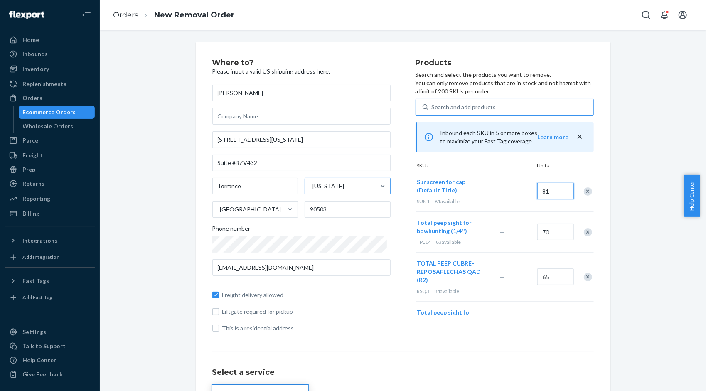
click at [551, 194] on input "81" at bounding box center [555, 191] width 37 height 17
type input "70"
click at [466, 110] on div "Search and add products" at bounding box center [464, 107] width 64 height 8
click at [432, 110] on input "Search and add products" at bounding box center [432, 107] width 1 height 8
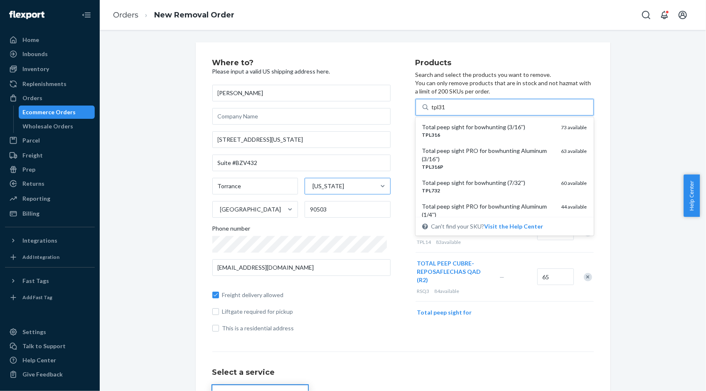
type input "tpl316"
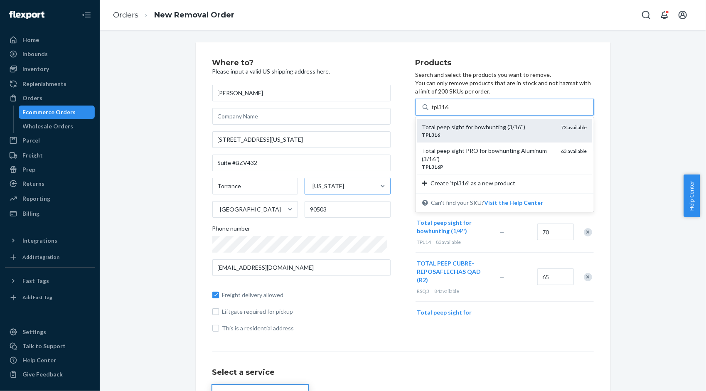
click at [502, 130] on div "Total peep sight for bowhunting (3/16'')" at bounding box center [488, 127] width 133 height 8
click at [449, 111] on input "tpl316" at bounding box center [441, 107] width 18 height 8
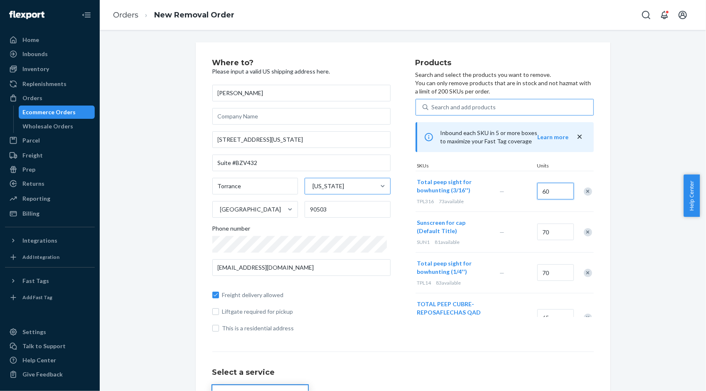
click at [545, 191] on input "60" at bounding box center [555, 191] width 37 height 17
drag, startPoint x: 539, startPoint y: 191, endPoint x: 515, endPoint y: 184, distance: 25.1
click at [515, 184] on div "Total peep sight for bowhunting (3/16'') TPL316 73 available — 60" at bounding box center [504, 191] width 178 height 41
type input "50"
click at [447, 102] on div "Search and add products" at bounding box center [510, 107] width 165 height 15
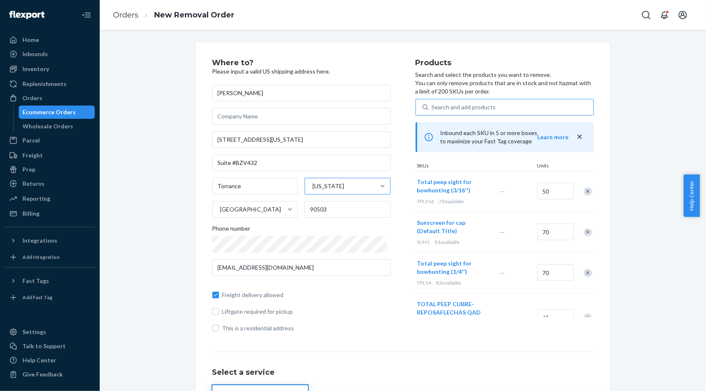
click at [432, 103] on input "Search and add products" at bounding box center [432, 107] width 1 height 8
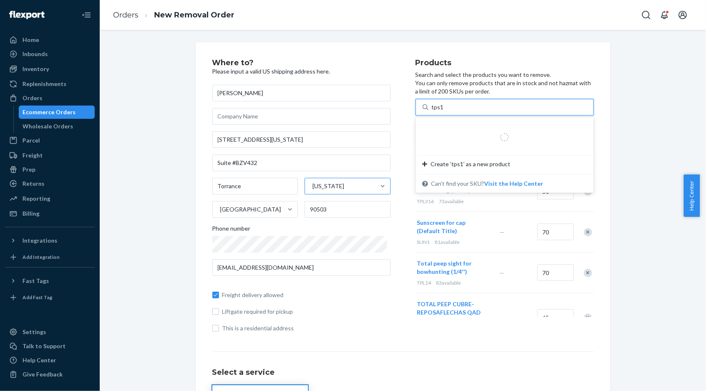
type input "tps116r"
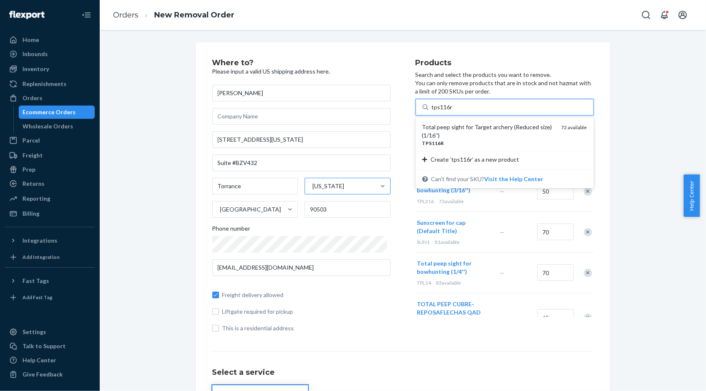
click at [463, 132] on div "Total peep sight for Target archery (Reduced size) (1/16'')" at bounding box center [488, 131] width 133 height 17
click at [453, 111] on input "tps116r" at bounding box center [442, 107] width 21 height 8
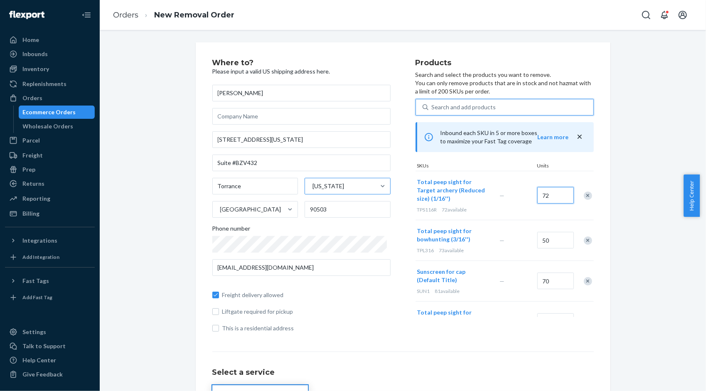
click at [546, 199] on input "72" at bounding box center [555, 195] width 37 height 17
type input "60"
click at [452, 109] on div "Search and add products" at bounding box center [464, 107] width 64 height 8
click at [432, 109] on input "0 results available. Use Up and Down to choose options, press Enter to select t…" at bounding box center [432, 107] width 1 height 8
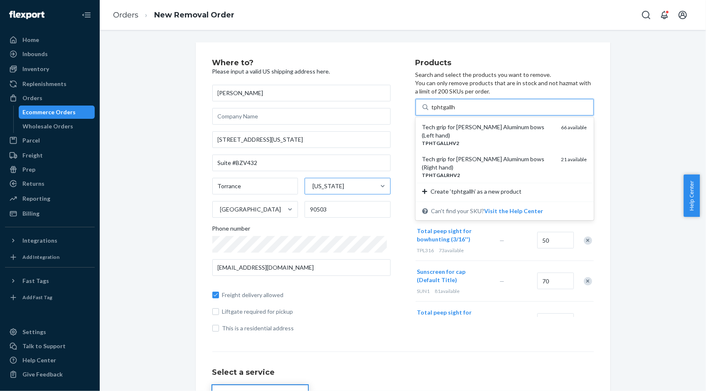
type input "tphtgallhv"
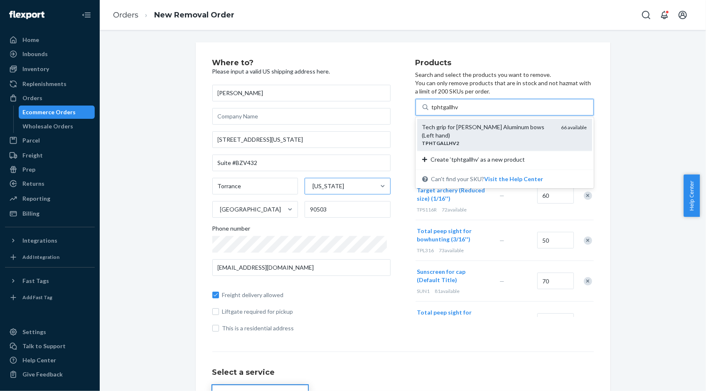
click at [452, 140] on div "TPHTGALLHV2" at bounding box center [488, 143] width 133 height 7
click at [452, 111] on input "tphtgallhv" at bounding box center [445, 107] width 27 height 8
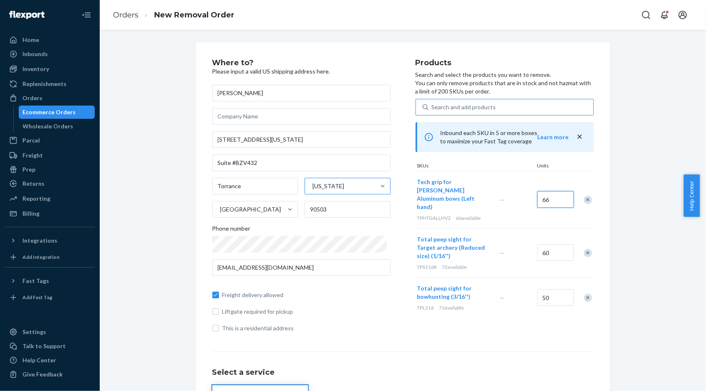
click at [559, 195] on input "66" at bounding box center [555, 199] width 37 height 17
type input "55"
click at [464, 110] on div "Search and add products" at bounding box center [510, 107] width 165 height 15
click at [432, 110] on input "Search and add products" at bounding box center [432, 107] width 1 height 8
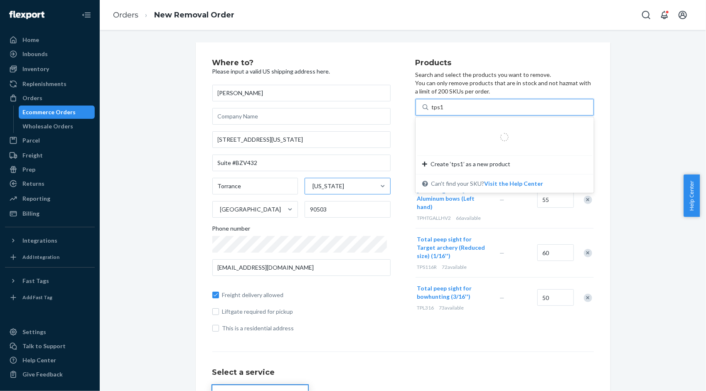
type input "tps18"
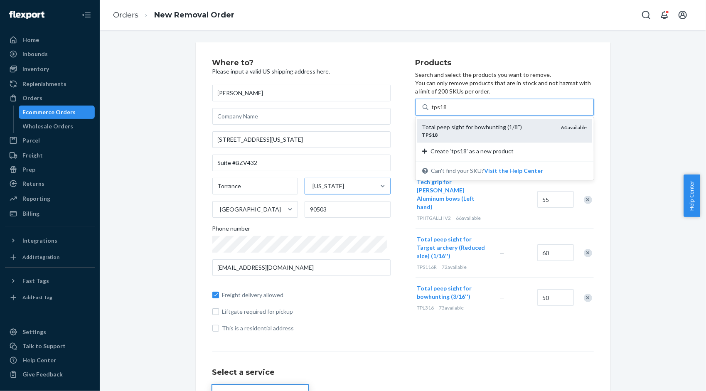
click at [453, 128] on div "Total peep sight for bowhunting (1/8'')" at bounding box center [488, 127] width 133 height 8
click at [447, 111] on input "tps18" at bounding box center [439, 107] width 15 height 8
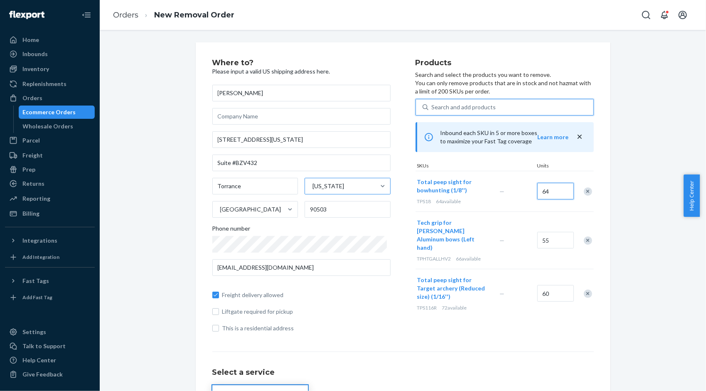
click at [554, 188] on input "64" at bounding box center [555, 191] width 37 height 17
type input "45"
click at [448, 107] on div "Search and add products" at bounding box center [464, 107] width 64 height 8
click at [432, 107] on input "Search and add products" at bounding box center [432, 107] width 1 height 8
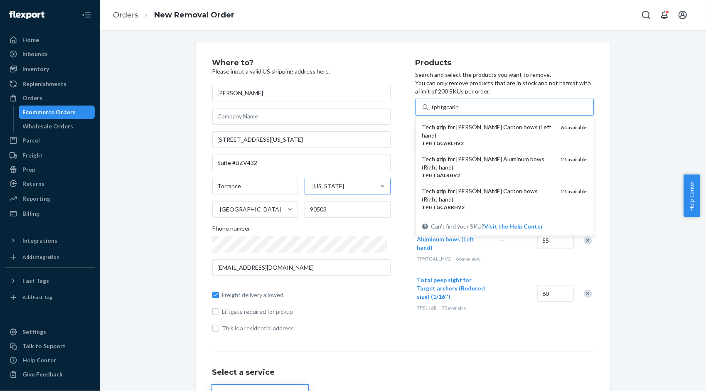
type input "tphtgcarlhv"
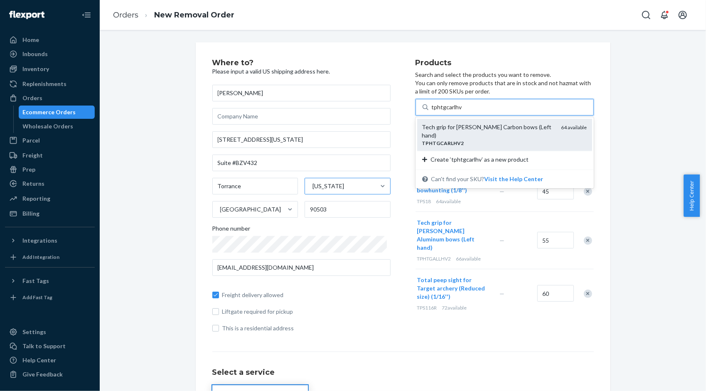
click at [498, 122] on div "Tech grip for Hoyt Carbon bows (Left hand) TPHTGCARLHV2 64 available" at bounding box center [504, 135] width 175 height 32
click at [462, 111] on input "tphtgcarlhv" at bounding box center [447, 107] width 30 height 8
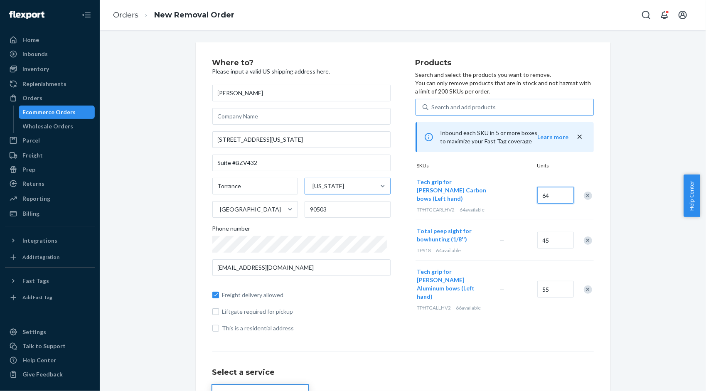
click at [550, 194] on input "64" at bounding box center [555, 195] width 37 height 17
type input "50"
click at [453, 111] on div "Search and add products" at bounding box center [464, 107] width 64 height 8
click at [432, 111] on input "Search and add products" at bounding box center [432, 107] width 1 height 8
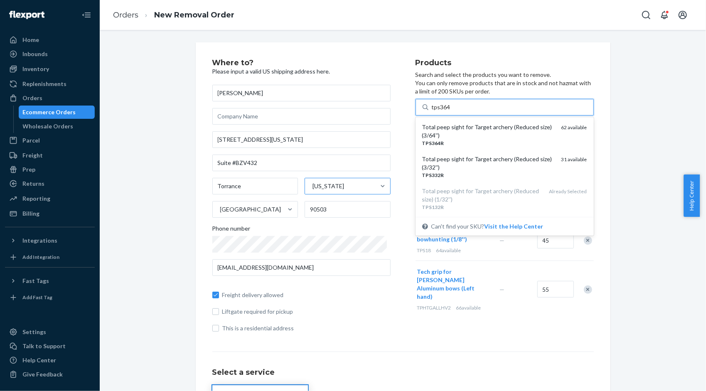
type input "tps364r"
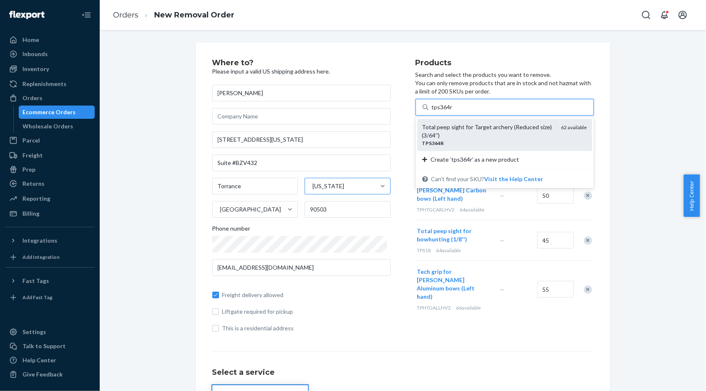
click at [448, 133] on div "Total peep sight for Target archery (Reduced size) (3/64'')" at bounding box center [488, 131] width 133 height 17
click at [448, 111] on input "tps364r" at bounding box center [442, 107] width 21 height 8
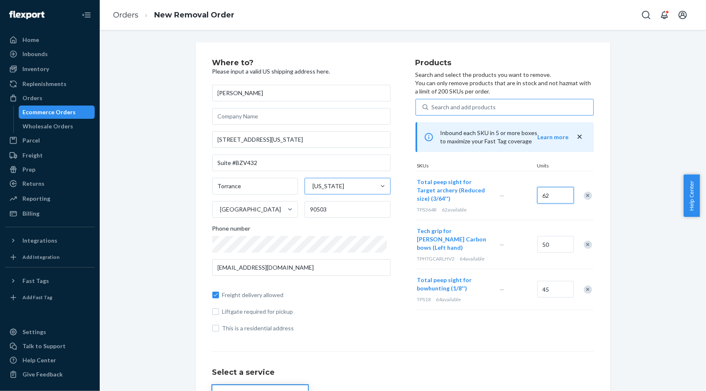
click at [556, 194] on input "62" at bounding box center [555, 195] width 37 height 17
type input "50"
click at [456, 103] on div "Search and add products" at bounding box center [464, 107] width 64 height 8
click at [432, 103] on input "0 results available. Use Up and Down to choose options, press Enter to select t…" at bounding box center [432, 107] width 1 height 8
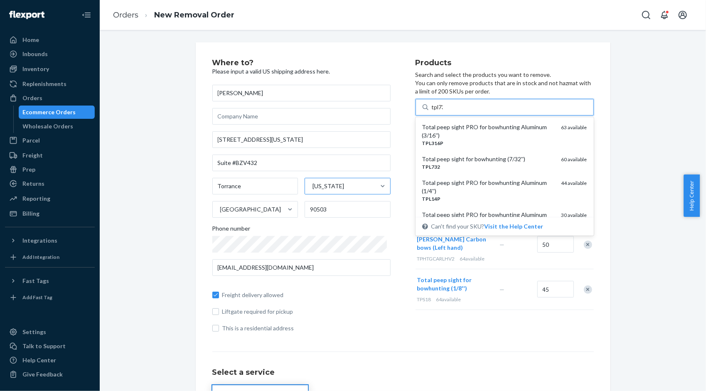
type input "tpl732"
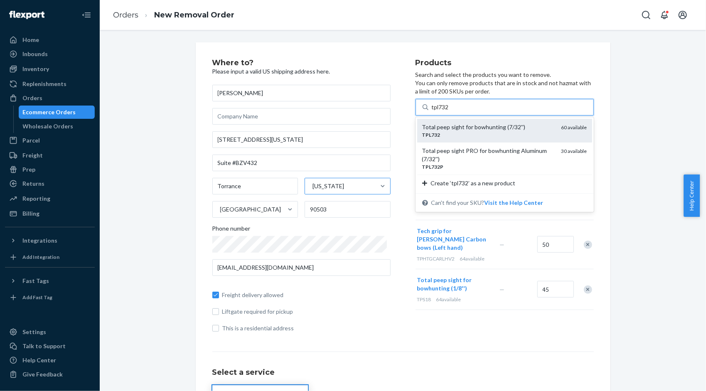
click at [449, 127] on div "Total peep sight for bowhunting (7/32'')" at bounding box center [488, 127] width 133 height 8
click at [449, 111] on input "tpl732" at bounding box center [441, 107] width 18 height 8
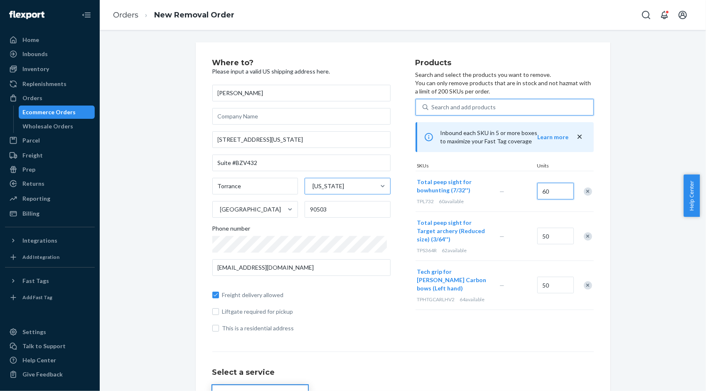
click at [552, 193] on input "60" at bounding box center [555, 191] width 37 height 17
type input "30"
click at [466, 113] on div "Search and add products" at bounding box center [510, 107] width 165 height 15
click at [432, 111] on input "Search and add products" at bounding box center [432, 107] width 1 height 8
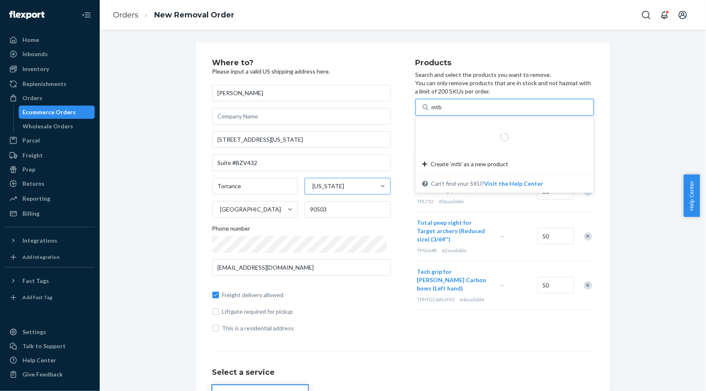
type input "mtb1"
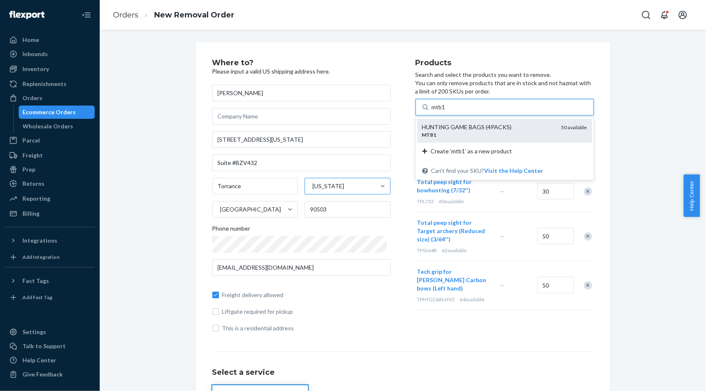
click at [454, 127] on div "HUNTING GAME BAGS (4PACKS)" at bounding box center [488, 127] width 133 height 8
click at [446, 111] on input "mtb1" at bounding box center [439, 107] width 15 height 8
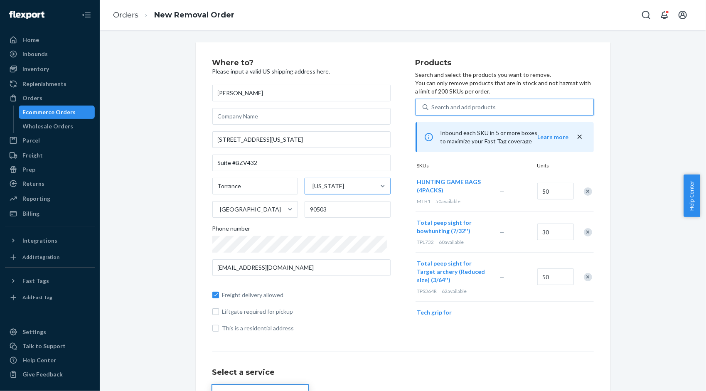
click at [437, 111] on div "Search and add products" at bounding box center [510, 107] width 165 height 15
click at [432, 111] on input "0 results available. Use Up and Down to choose options, press Enter to select t…" at bounding box center [432, 107] width 1 height 8
click at [435, 105] on div "Search and add products" at bounding box center [464, 107] width 64 height 8
click at [432, 105] on input "0 results available. Use Up and Down to choose options, press Enter to select t…" at bounding box center [432, 107] width 1 height 8
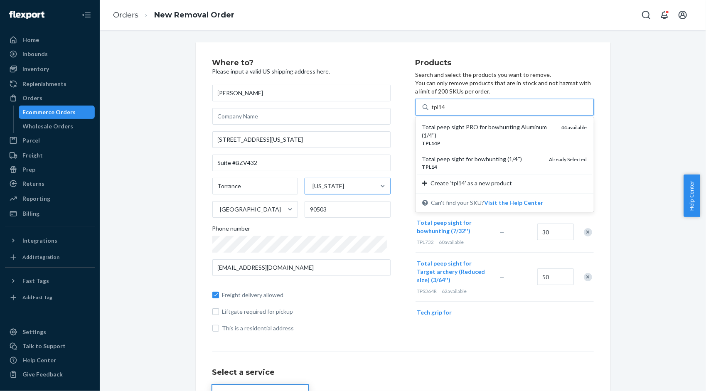
type input "tpl14p"
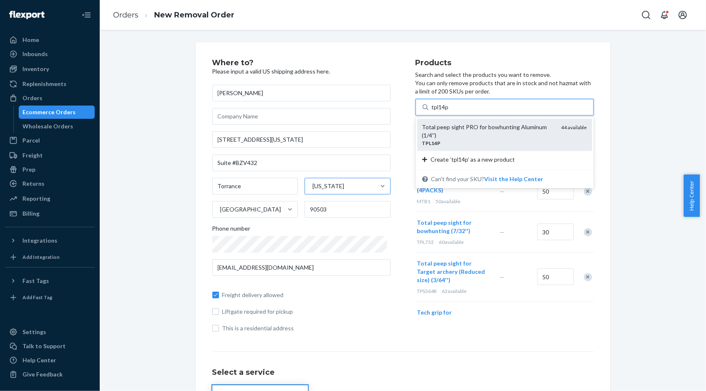
click at [457, 129] on div "Total peep sight PRO for bowhunting Aluminum (1/4'')" at bounding box center [488, 131] width 133 height 17
click at [449, 111] on input "tpl14p" at bounding box center [441, 107] width 18 height 8
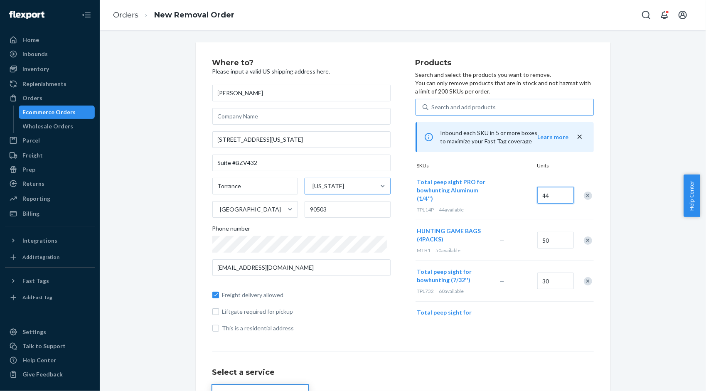
click at [557, 199] on input "44" at bounding box center [555, 195] width 37 height 17
type input "22"
click at [446, 107] on div "Search and add products" at bounding box center [464, 107] width 64 height 8
click at [432, 107] on input "Search and add products" at bounding box center [432, 107] width 1 height 8
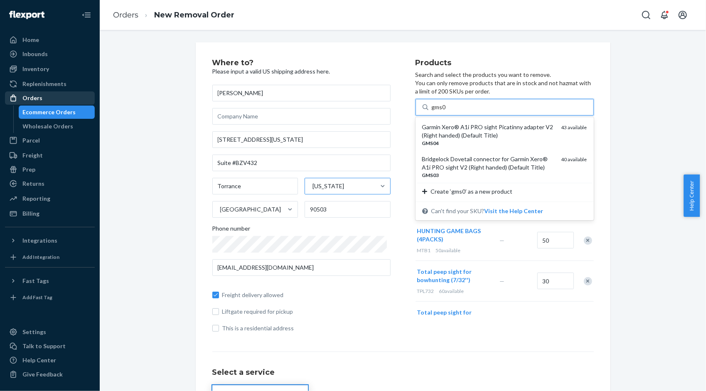
type input "gms04"
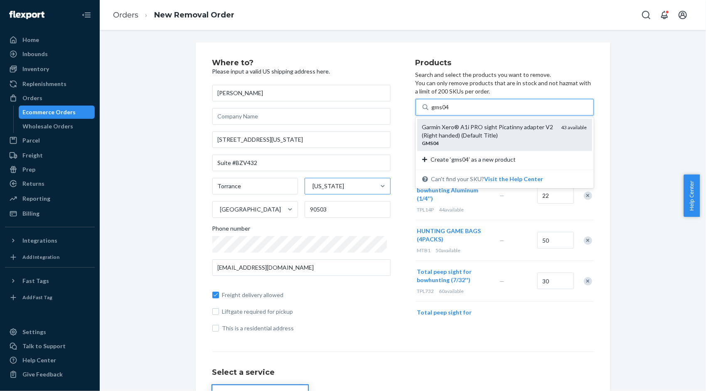
click at [450, 134] on div "Garmin Xero® A1i PRO sight Picatinny adapter V2 (Right handed) (Default Title)" at bounding box center [488, 131] width 133 height 17
click at [449, 111] on input "gms04" at bounding box center [441, 107] width 18 height 8
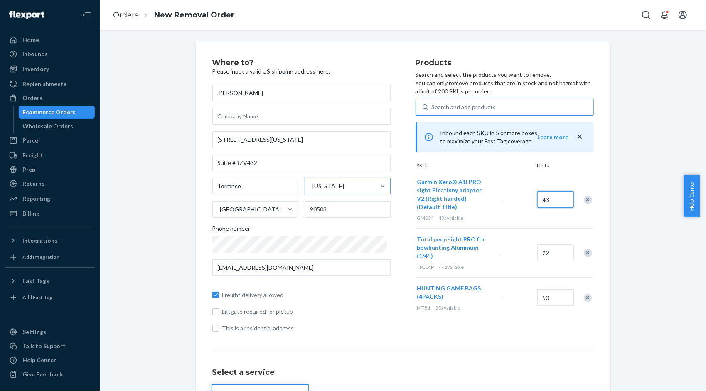
click at [560, 206] on input "43" at bounding box center [555, 199] width 37 height 17
type input "22"
click at [451, 110] on div "Search and add products" at bounding box center [464, 107] width 64 height 8
click at [432, 110] on input "Search and add products" at bounding box center [432, 107] width 1 height 8
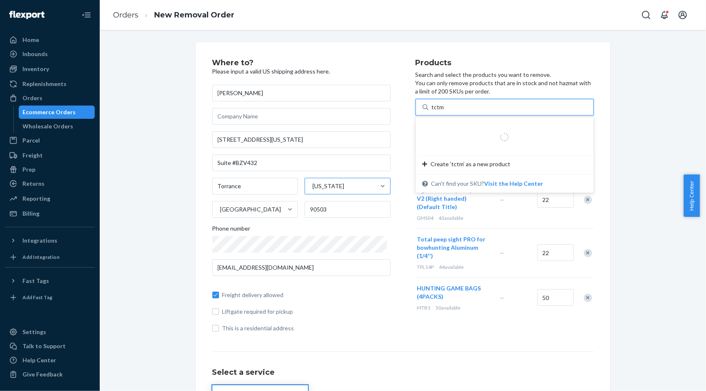
type input "tctm1"
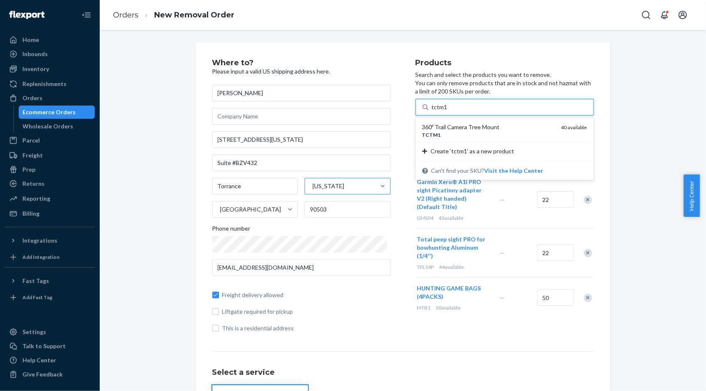
drag, startPoint x: 454, startPoint y: 123, endPoint x: 467, endPoint y: 132, distance: 15.9
click at [454, 123] on div "360º Trail Camera Tree Mount" at bounding box center [488, 127] width 133 height 8
click at [448, 111] on input "tctm1" at bounding box center [440, 107] width 16 height 8
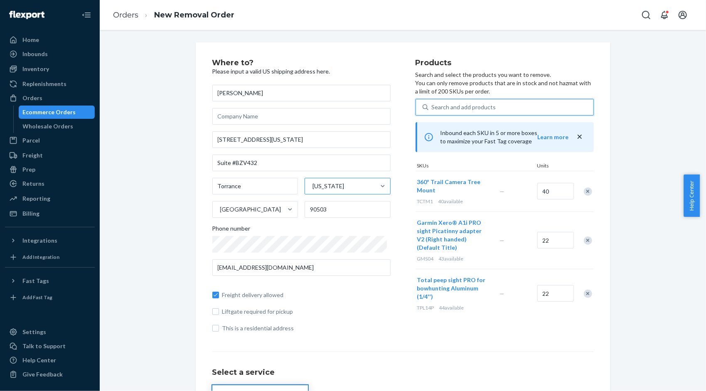
click at [476, 106] on div "Search and add products" at bounding box center [464, 107] width 64 height 8
click at [432, 106] on input "0 results available. Select is focused ,type to refine list, press Down to open…" at bounding box center [432, 107] width 1 height 8
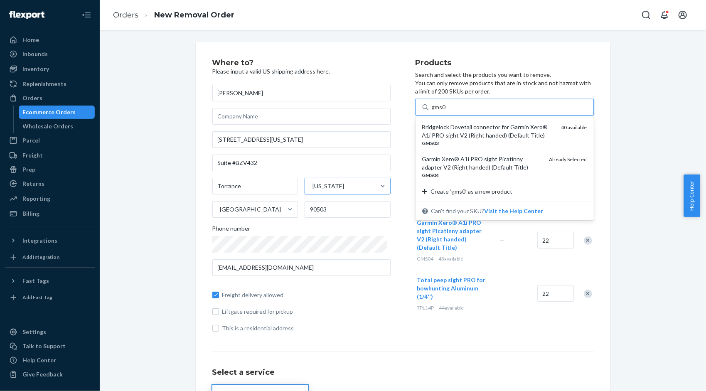
type input "gms03"
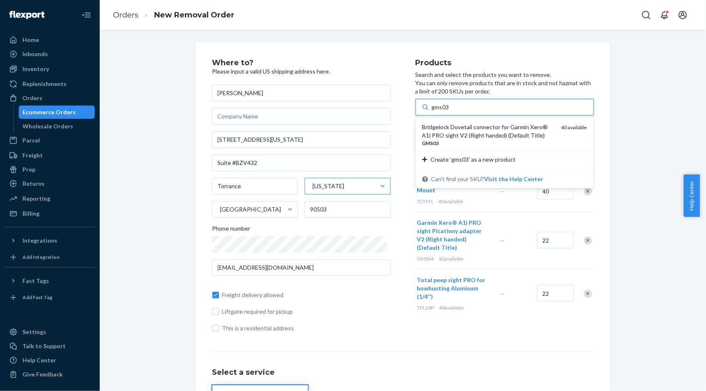
click at [486, 141] on div "GMS03" at bounding box center [488, 143] width 133 height 7
click at [449, 111] on input "gms03" at bounding box center [441, 107] width 18 height 8
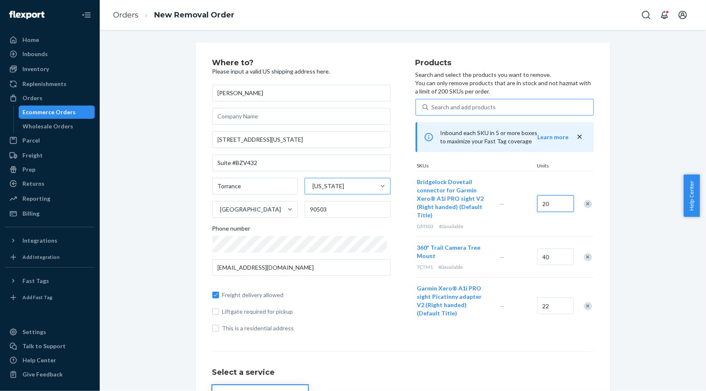
type input "20"
click at [444, 106] on div "Search and add products" at bounding box center [464, 107] width 64 height 8
click at [432, 106] on input "Search and add products" at bounding box center [432, 107] width 1 height 8
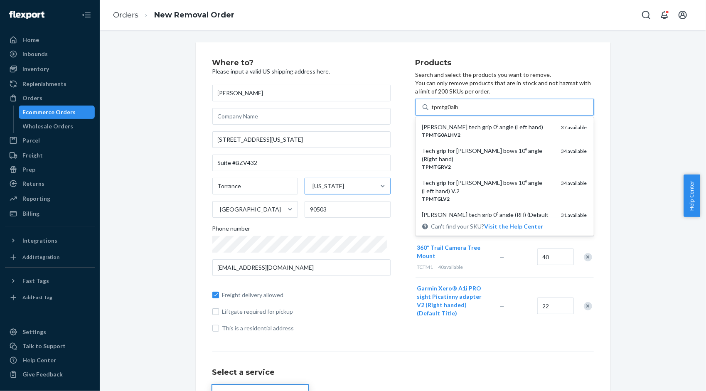
type input "tpmtg0alhv"
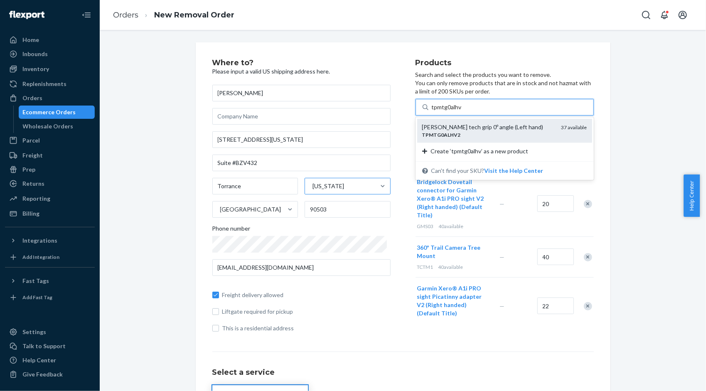
click at [544, 133] on div "TPMTG0ALHV2" at bounding box center [488, 134] width 133 height 7
click at [461, 111] on input "tpmtg0alhv" at bounding box center [447, 107] width 30 height 8
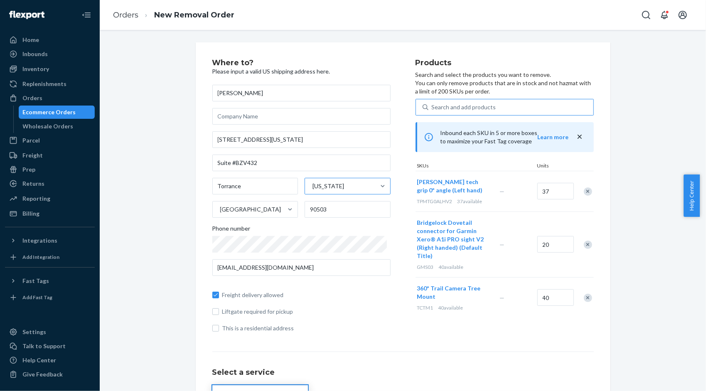
click at [657, 140] on div "Where to? Please input a valid US shipping address here. Jorge Burgaleta 444 Al…" at bounding box center [403, 291] width 594 height 498
click at [555, 187] on input "37" at bounding box center [555, 191] width 37 height 17
type input "19"
click at [458, 110] on div "Search and add products" at bounding box center [464, 107] width 64 height 8
click at [432, 110] on input "0 results available. Use Up and Down to choose options, press Enter to select t…" at bounding box center [432, 107] width 1 height 8
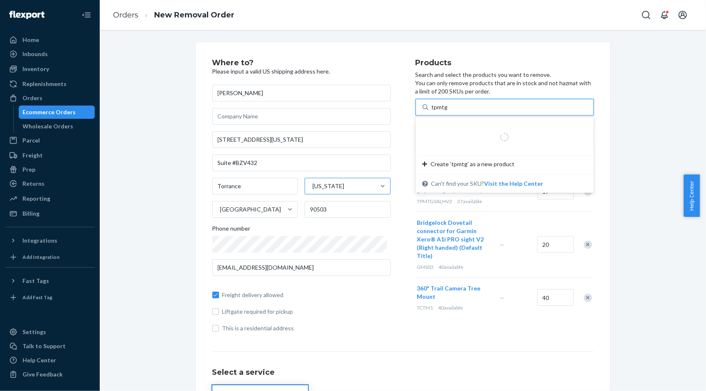
type input "tpmtgr"
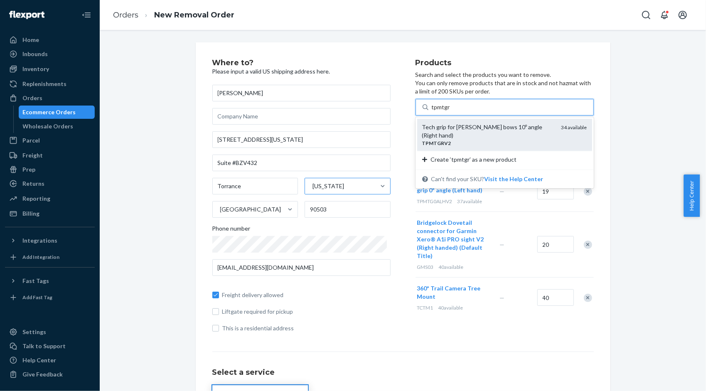
click at [467, 126] on div "Tech grip for Mathews bows 10º angle (Right hand)" at bounding box center [488, 131] width 133 height 17
click at [450, 111] on input "tpmtgr" at bounding box center [441, 107] width 18 height 8
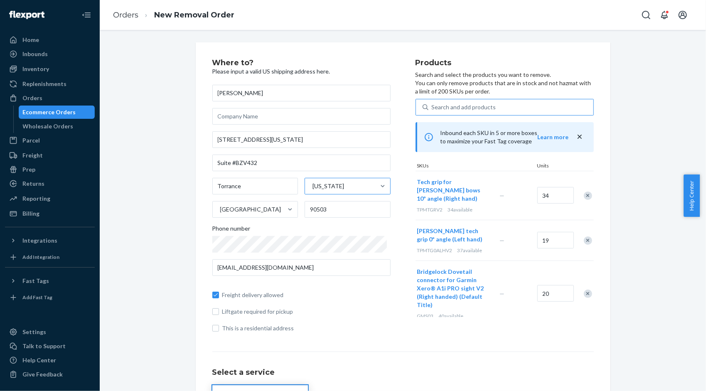
click at [560, 184] on div "34" at bounding box center [553, 196] width 37 height 34
click at [560, 194] on input "34" at bounding box center [555, 195] width 37 height 17
type input "10"
click at [462, 108] on div "Search and add products" at bounding box center [464, 107] width 64 height 8
click at [432, 108] on input "Search and add products" at bounding box center [432, 107] width 1 height 8
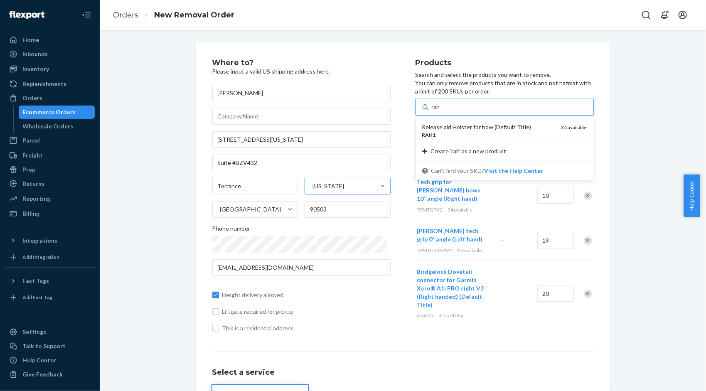
type input "rah1"
click at [460, 126] on div "Release aid Holster for bow (Default Title)" at bounding box center [488, 127] width 133 height 8
click at [444, 111] on input "rah1" at bounding box center [438, 107] width 12 height 8
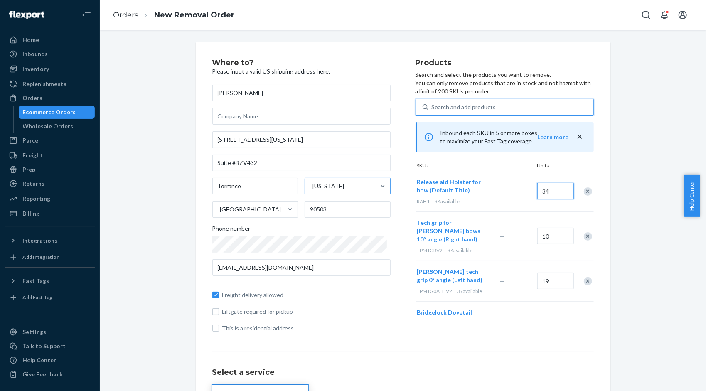
click at [556, 195] on input "34" at bounding box center [555, 191] width 37 height 17
drag, startPoint x: 536, startPoint y: 191, endPoint x: 516, endPoint y: 186, distance: 21.1
click at [516, 186] on div "Release aid Holster for bow (Default Title) RAH1 34 available — 10" at bounding box center [504, 191] width 178 height 41
type input "19"
click at [448, 104] on div "Search and add products" at bounding box center [464, 107] width 64 height 8
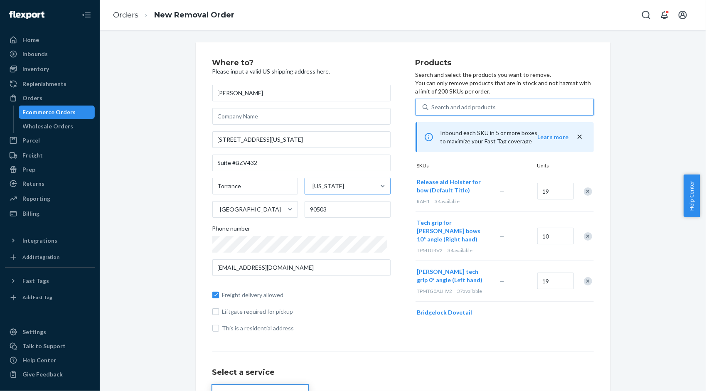
click at [432, 104] on input "0 results available. Use Up and Down to choose options, press Enter to select t…" at bounding box center [432, 107] width 1 height 8
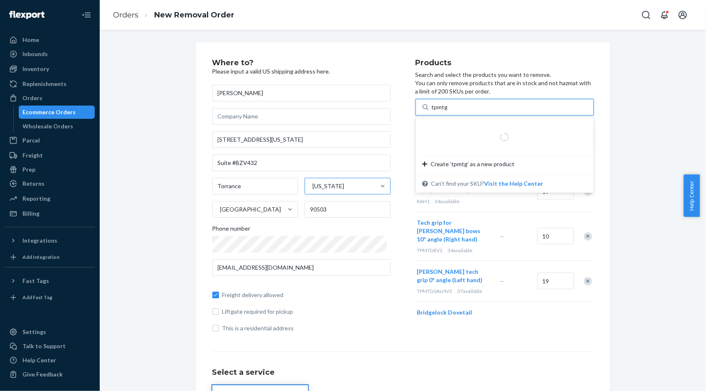
type input "tpmtgl"
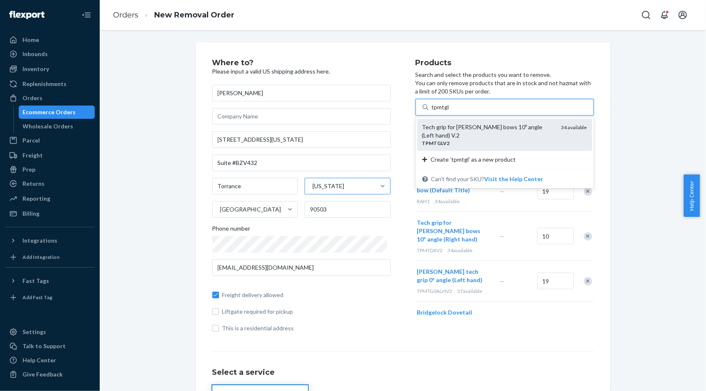
click at [492, 140] on div "TPMTGLV2" at bounding box center [488, 143] width 133 height 7
click at [449, 111] on input "tpmtgl" at bounding box center [440, 107] width 17 height 8
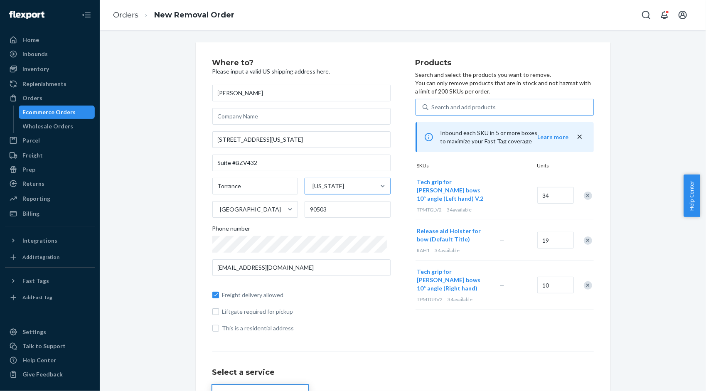
click at [630, 168] on div "Where to? Please input a valid US shipping address here. Jorge Burgaleta 444 Al…" at bounding box center [403, 291] width 594 height 498
click at [560, 197] on input "34" at bounding box center [555, 195] width 37 height 17
type input "17"
click at [447, 108] on div "Search and add products" at bounding box center [464, 107] width 64 height 8
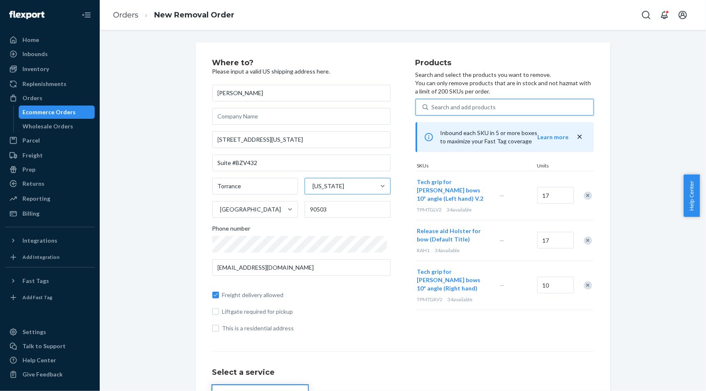
click at [432, 108] on input "0 results available. Use Up and Down to choose options, press Enter to select t…" at bounding box center [432, 107] width 1 height 8
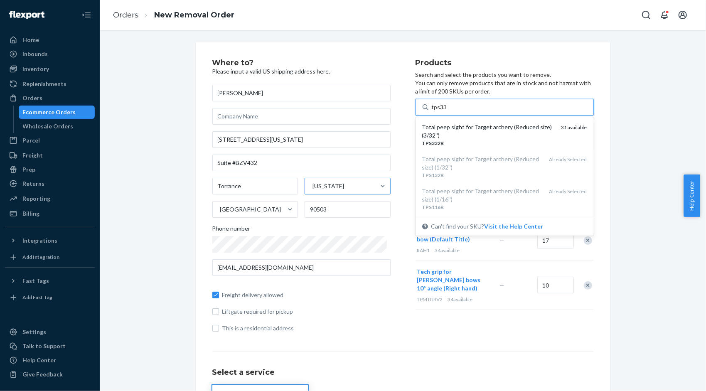
type input "tps332r"
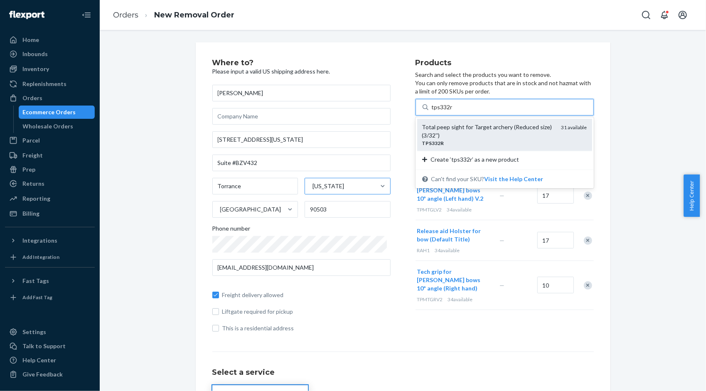
click at [461, 134] on div "Total peep sight for Target archery (Reduced size) (3/32'')" at bounding box center [488, 131] width 133 height 17
click at [453, 111] on input "tps332r" at bounding box center [442, 107] width 21 height 8
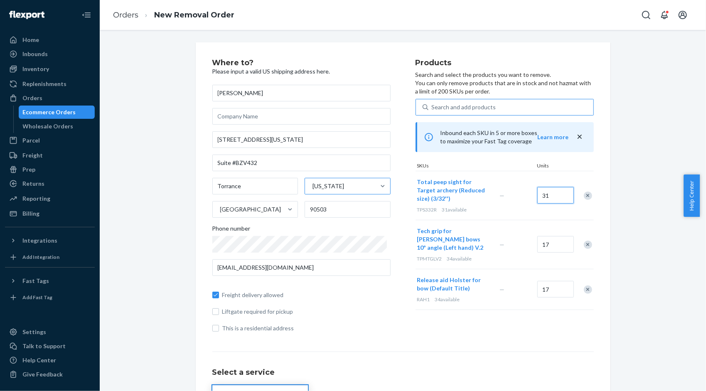
click at [560, 195] on input "31" at bounding box center [555, 195] width 37 height 17
drag, startPoint x: 646, startPoint y: 163, endPoint x: 580, endPoint y: 180, distance: 67.9
click at [646, 163] on div "Where to? Please input a valid US shipping address here. Jorge Burgaleta 444 Al…" at bounding box center [403, 291] width 594 height 498
click at [560, 189] on input "31" at bounding box center [555, 195] width 37 height 17
type input "16"
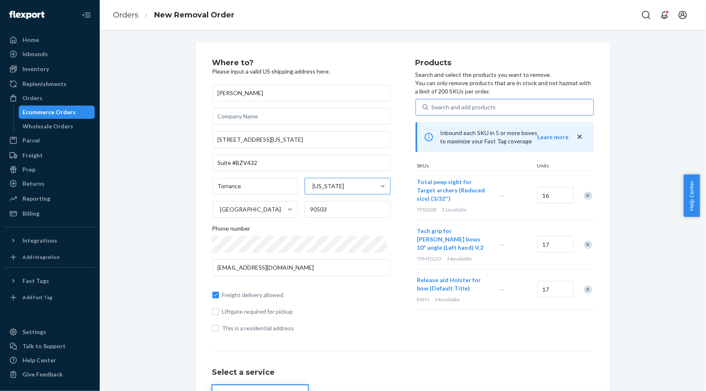
click at [452, 107] on div "Search and add products" at bounding box center [464, 107] width 64 height 8
click at [432, 107] on input "Search and add products" at bounding box center [432, 107] width 1 height 8
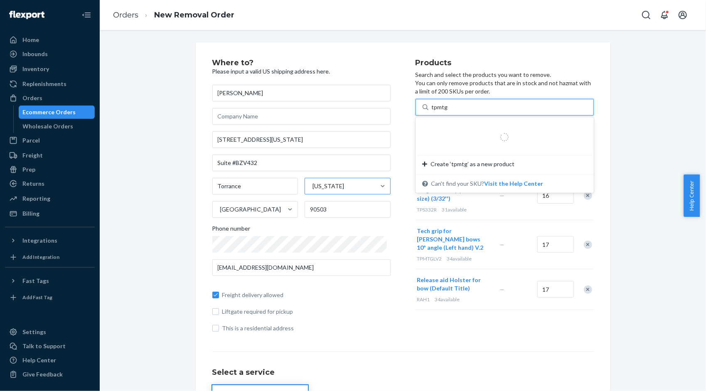
type input "tpmtg0a"
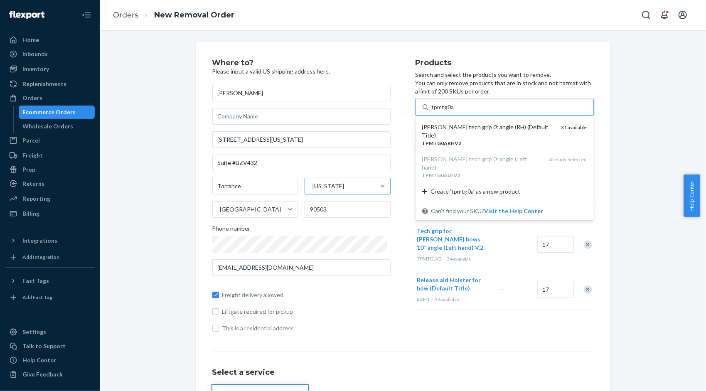
click at [464, 123] on div "Mathews tech grip 0º angle (RH) (Default Title)" at bounding box center [488, 131] width 133 height 17
click at [454, 111] on input "tpmtg0a" at bounding box center [443, 107] width 22 height 8
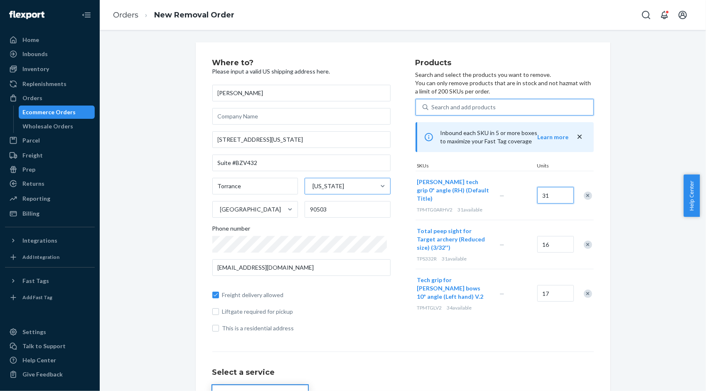
click at [542, 187] on input "31" at bounding box center [555, 195] width 37 height 17
type input "16"
click at [449, 111] on div "Search and add products" at bounding box center [510, 107] width 165 height 15
click at [432, 111] on input "Search and add products" at bounding box center [432, 107] width 1 height 8
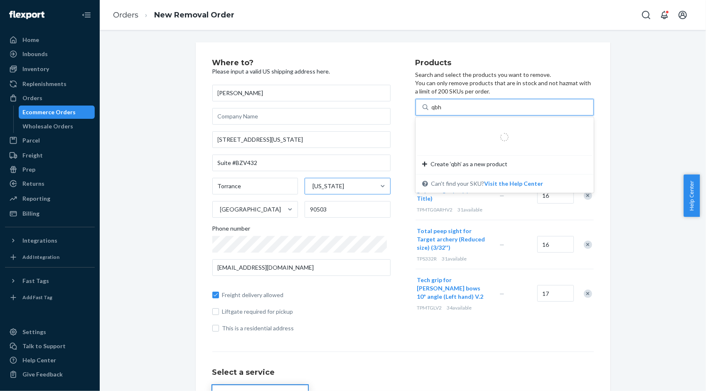
type input "qbh2"
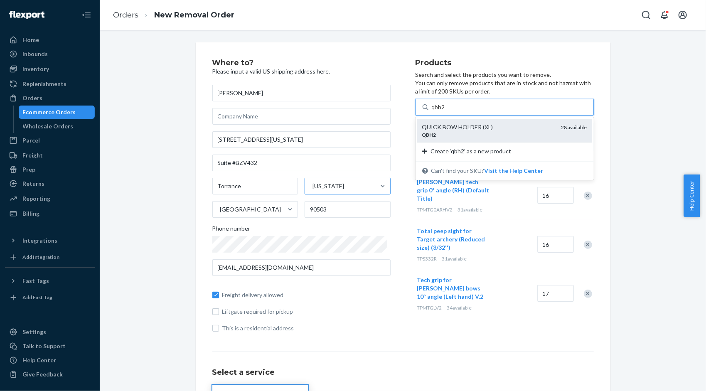
click at [469, 124] on div "QUICK BOW HOLDER (XL)" at bounding box center [488, 127] width 133 height 8
click at [446, 111] on input "qbh2" at bounding box center [439, 107] width 14 height 8
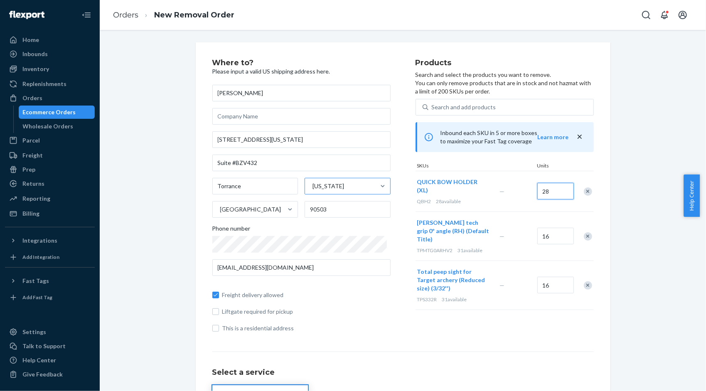
click at [555, 188] on input "28" at bounding box center [555, 191] width 37 height 17
drag, startPoint x: 665, startPoint y: 164, endPoint x: 625, endPoint y: 183, distance: 43.5
click at [665, 164] on div "Where to? Please input a valid US shipping address here. Jorge Burgaleta 444 Al…" at bounding box center [403, 291] width 594 height 498
click at [550, 189] on input "28" at bounding box center [555, 191] width 37 height 17
type input "14"
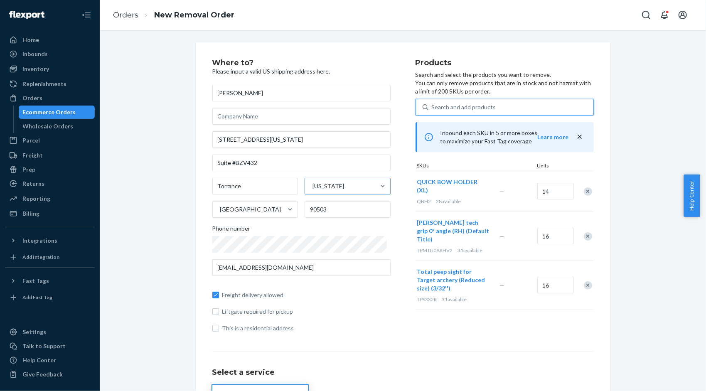
click at [452, 111] on div "Search and add products" at bounding box center [510, 107] width 165 height 15
click at [432, 111] on input "0 results available. Use Up and Down to choose options, press Enter to select t…" at bounding box center [432, 107] width 1 height 8
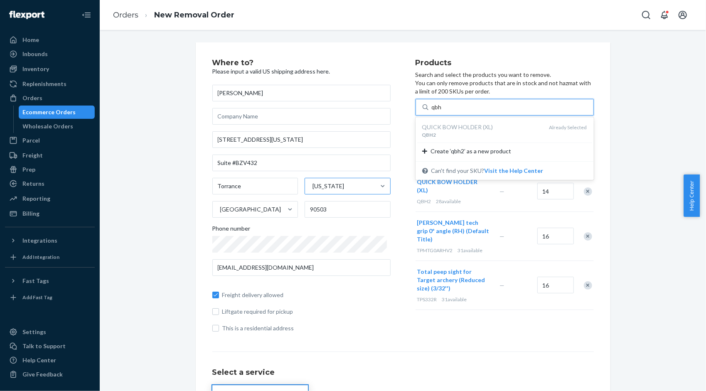
type input "qbh3"
click at [490, 138] on div "QBH3" at bounding box center [488, 134] width 133 height 7
click at [446, 111] on input "qbh3" at bounding box center [439, 107] width 14 height 8
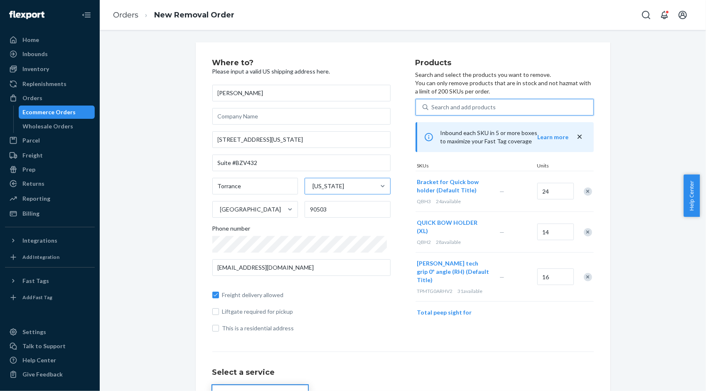
click at [452, 108] on div "Search and add products" at bounding box center [464, 107] width 64 height 8
click at [432, 108] on input "0 results available. Use Up and Down to choose options, press Enter to select t…" at bounding box center [432, 107] width 1 height 8
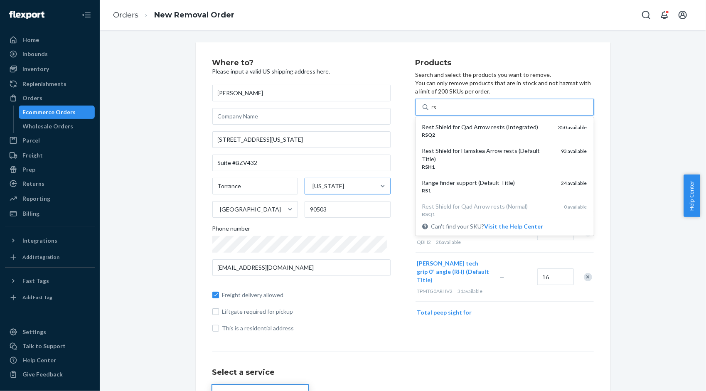
type input "rs1"
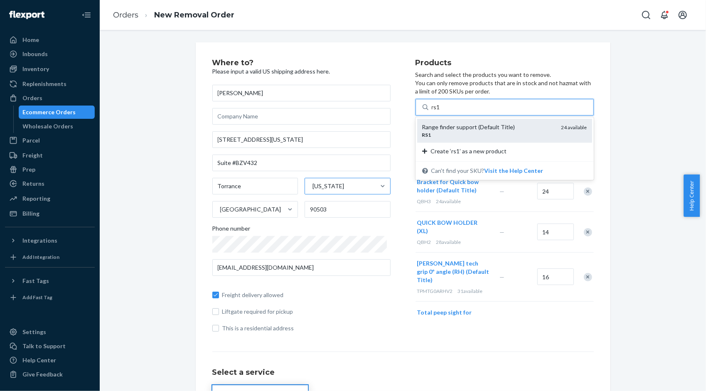
click at [453, 123] on div "Range finder support (Default Title)" at bounding box center [488, 127] width 133 height 8
click at [441, 111] on input "rs1" at bounding box center [436, 107] width 9 height 8
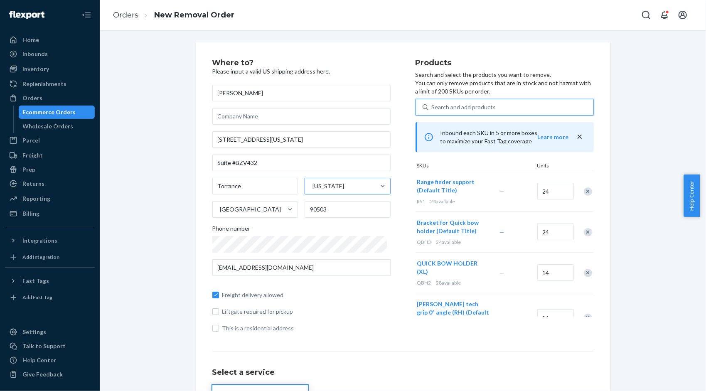
click at [444, 105] on div "Search and add products" at bounding box center [464, 107] width 64 height 8
click at [432, 105] on input "0 results available. Select is focused ,type to refine list, press Down to open…" at bounding box center [432, 107] width 1 height 8
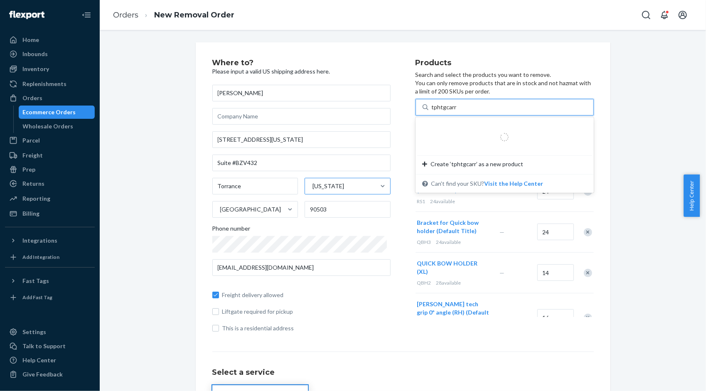
type input "tphtgcarrh"
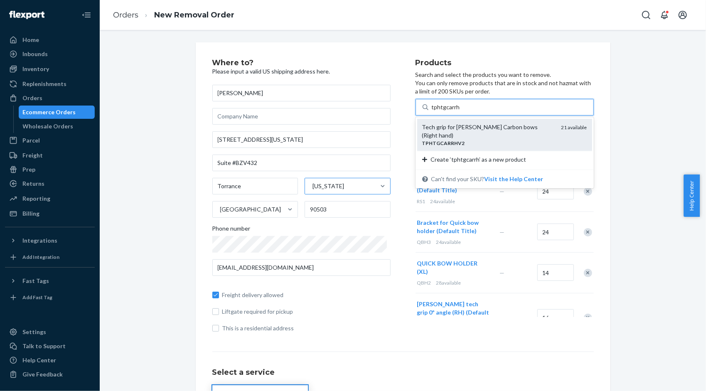
click at [509, 140] on div "TPHTGCARRHV2" at bounding box center [488, 143] width 133 height 7
click at [460, 111] on input "tphtgcarrh" at bounding box center [446, 107] width 28 height 8
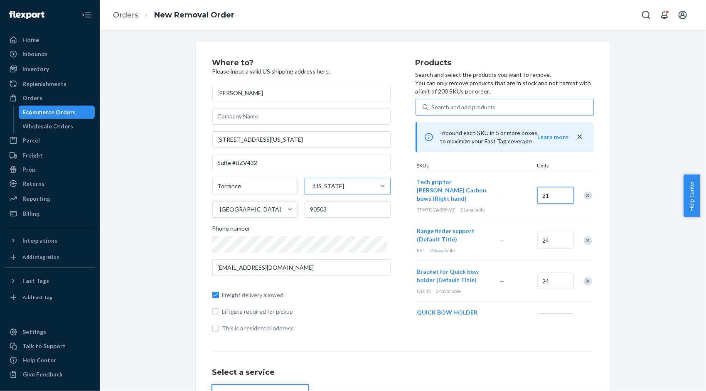
click at [548, 193] on input "21" at bounding box center [555, 195] width 37 height 17
type input "11"
click at [437, 108] on div "Search and add products" at bounding box center [464, 107] width 64 height 8
click at [432, 108] on input "Search and add products" at bounding box center [432, 107] width 1 height 8
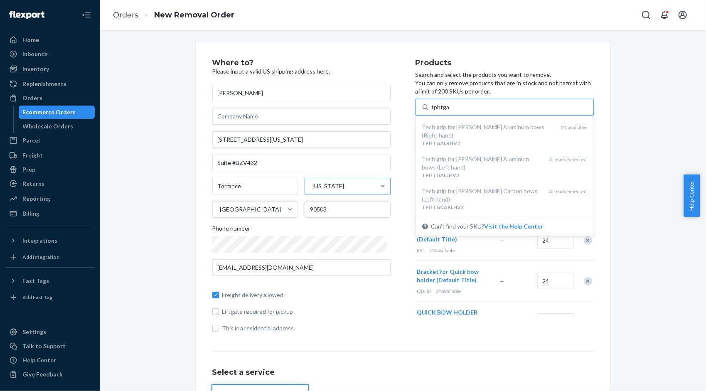
type input "tphtgal"
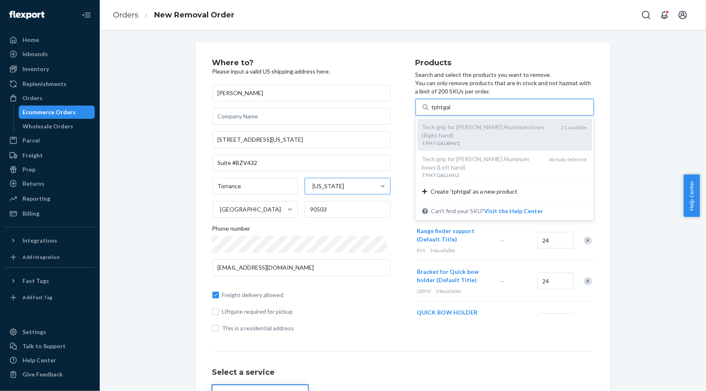
click at [458, 130] on div "Tech grip for Hoyt Aluminum bows (Right hand)" at bounding box center [488, 131] width 133 height 17
click at [451, 111] on input "tphtgal" at bounding box center [441, 107] width 19 height 8
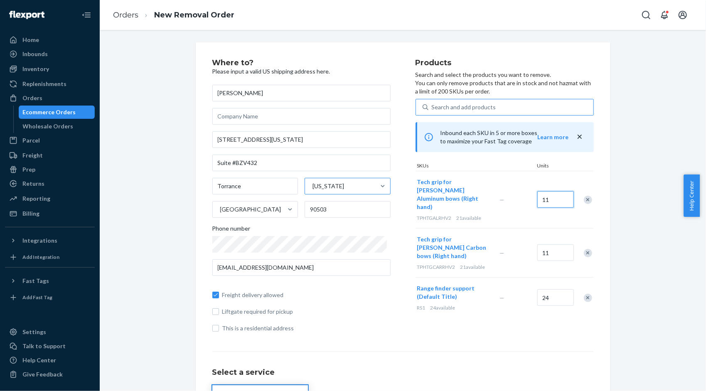
type input "11"
click at [443, 110] on div "Search and add products" at bounding box center [464, 107] width 64 height 8
click at [432, 110] on input "0 results available. Use Up and Down to choose options, press Enter to select t…" at bounding box center [432, 107] width 1 height 8
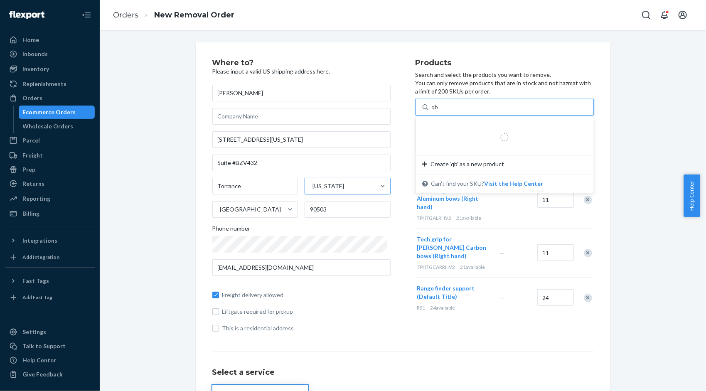
type input "qbh"
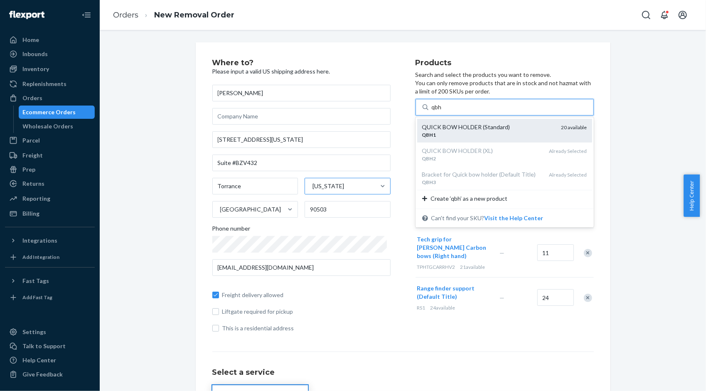
click at [453, 128] on div "QUICK BOW HOLDER (Standard)" at bounding box center [488, 127] width 133 height 8
click at [442, 111] on input "qbh" at bounding box center [437, 107] width 10 height 8
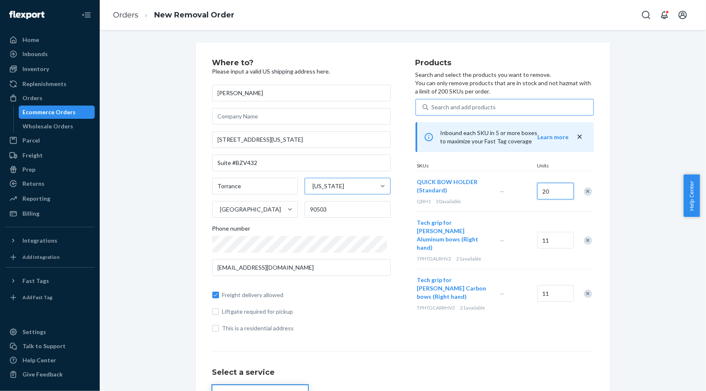
click at [552, 190] on input "20" at bounding box center [555, 191] width 37 height 17
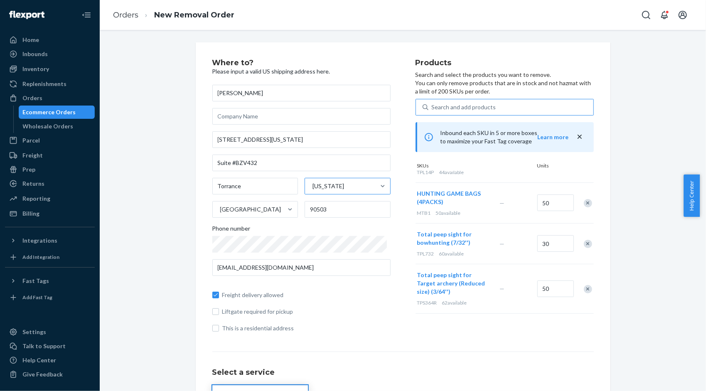
scroll to position [872, 0]
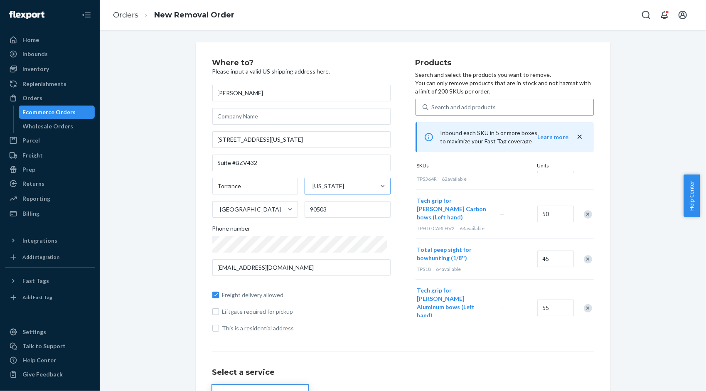
type input "10"
click at [635, 186] on div "Where to? Please input a valid US shipping address here. Jorge Burgaleta 444 Al…" at bounding box center [403, 291] width 594 height 498
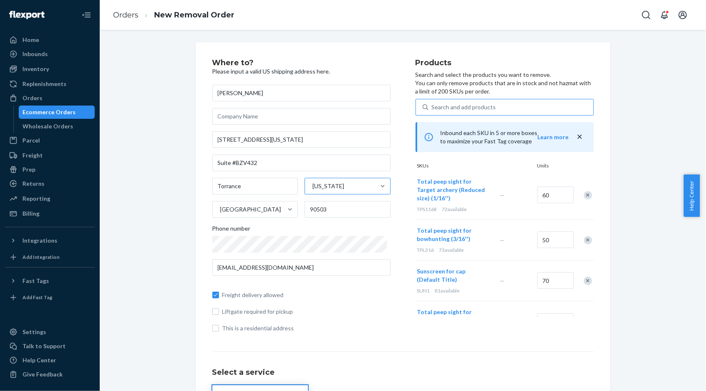
scroll to position [149, 0]
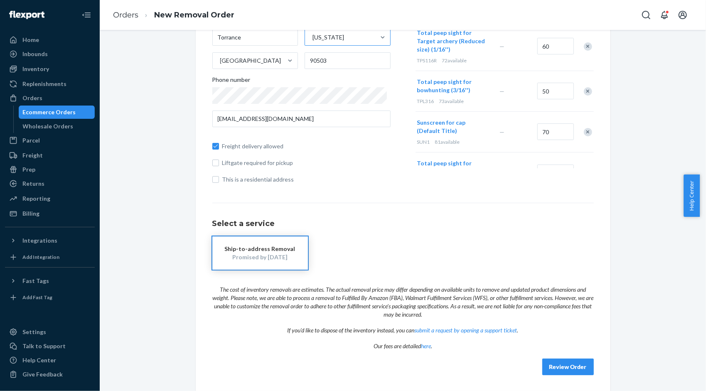
click at [552, 363] on button "Review Order" at bounding box center [568, 366] width 52 height 17
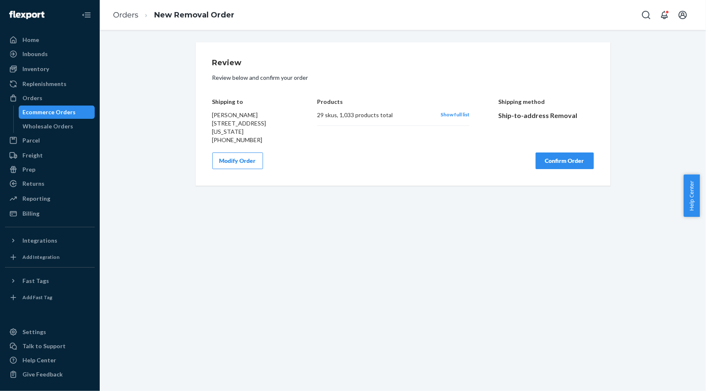
click at [556, 169] on button "Confirm Order" at bounding box center [564, 160] width 58 height 17
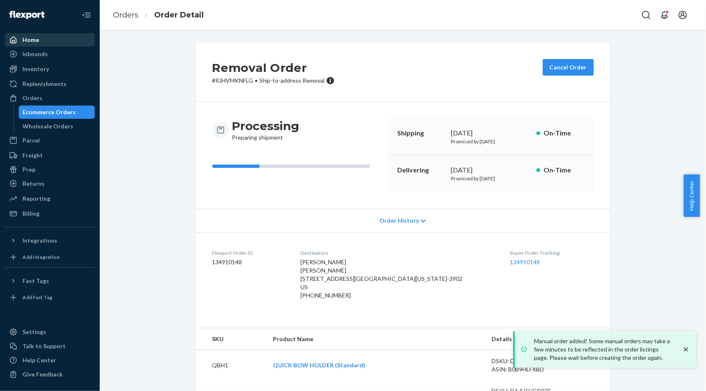
click at [40, 43] on div "Home" at bounding box center [50, 40] width 88 height 12
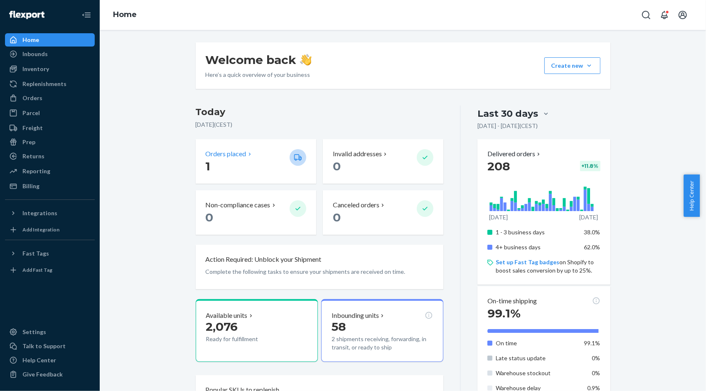
click at [251, 151] on div "Orders placed" at bounding box center [244, 154] width 77 height 10
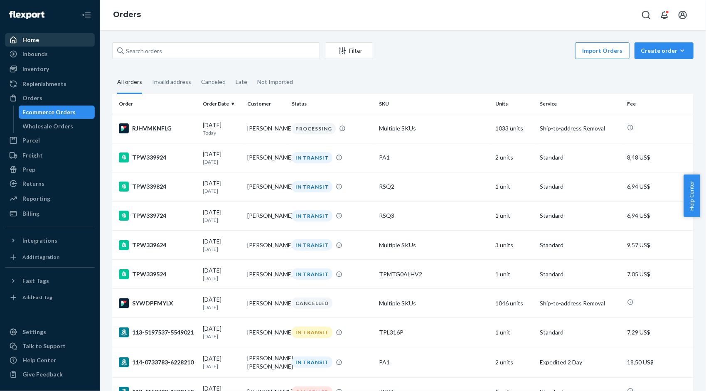
click at [40, 35] on div "Home" at bounding box center [50, 40] width 88 height 12
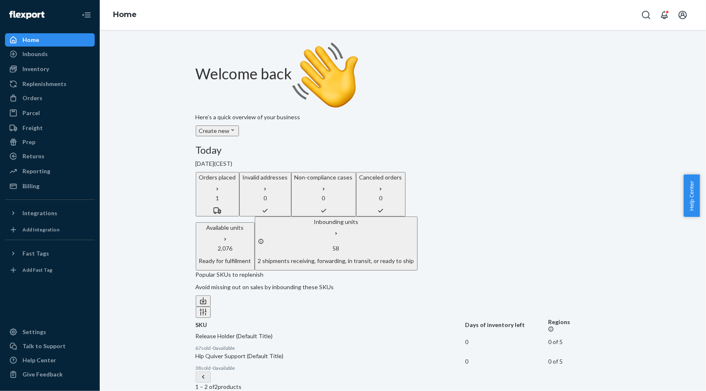
click at [236, 194] on p "1" at bounding box center [217, 198] width 37 height 8
